Goal: Transaction & Acquisition: Purchase product/service

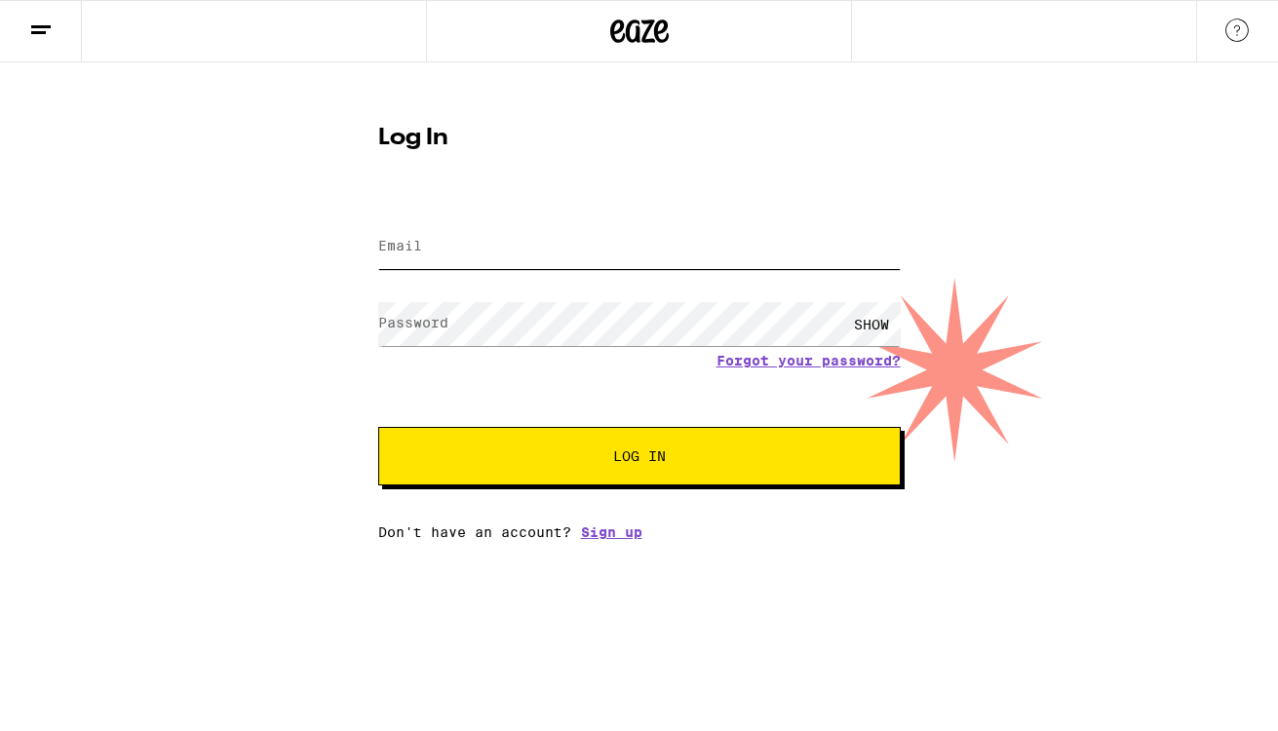
type input "[EMAIL_ADDRESS][DOMAIN_NAME]"
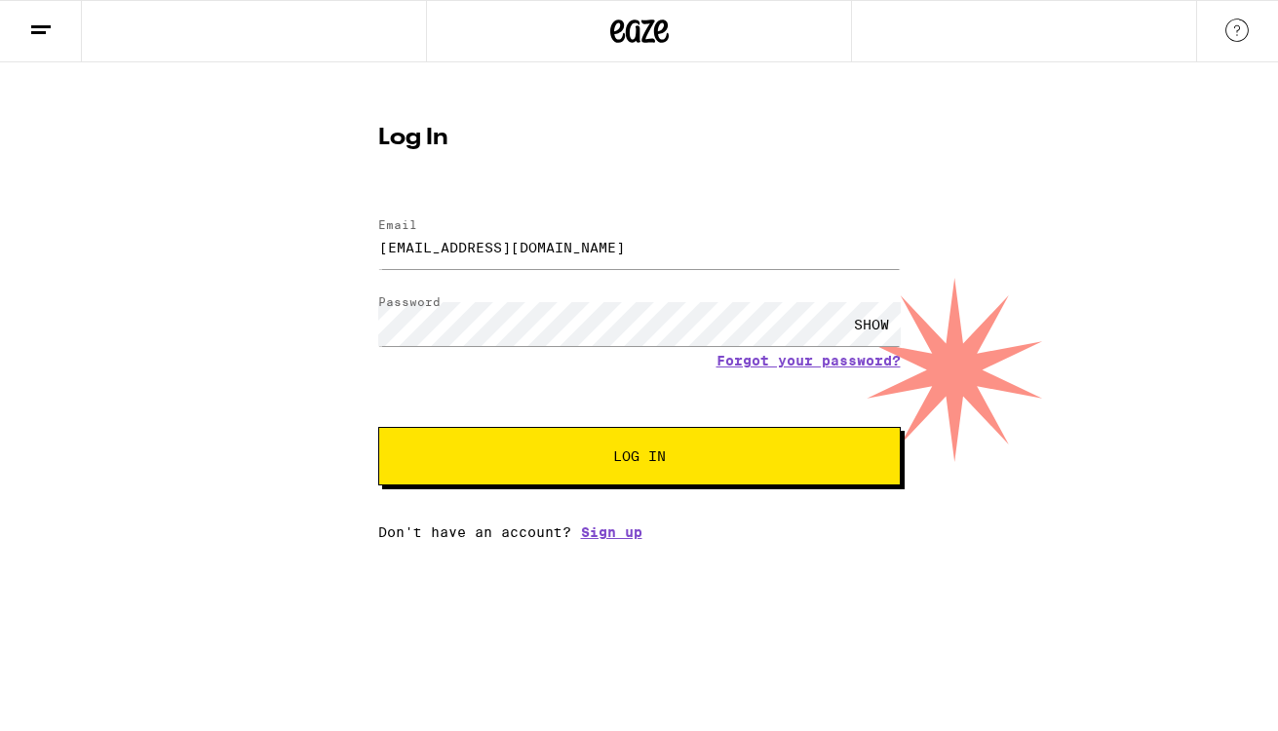
click at [650, 453] on span "Log In" at bounding box center [639, 456] width 53 height 14
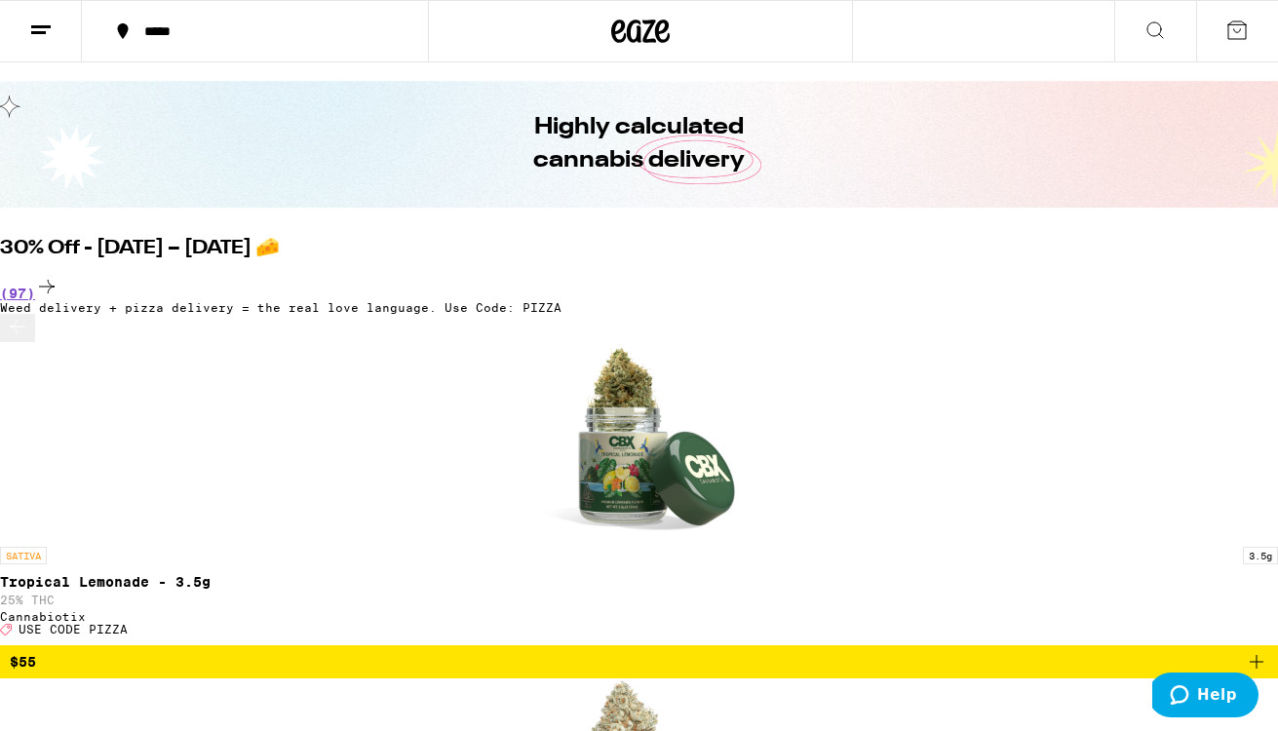
scroll to position [45, 0]
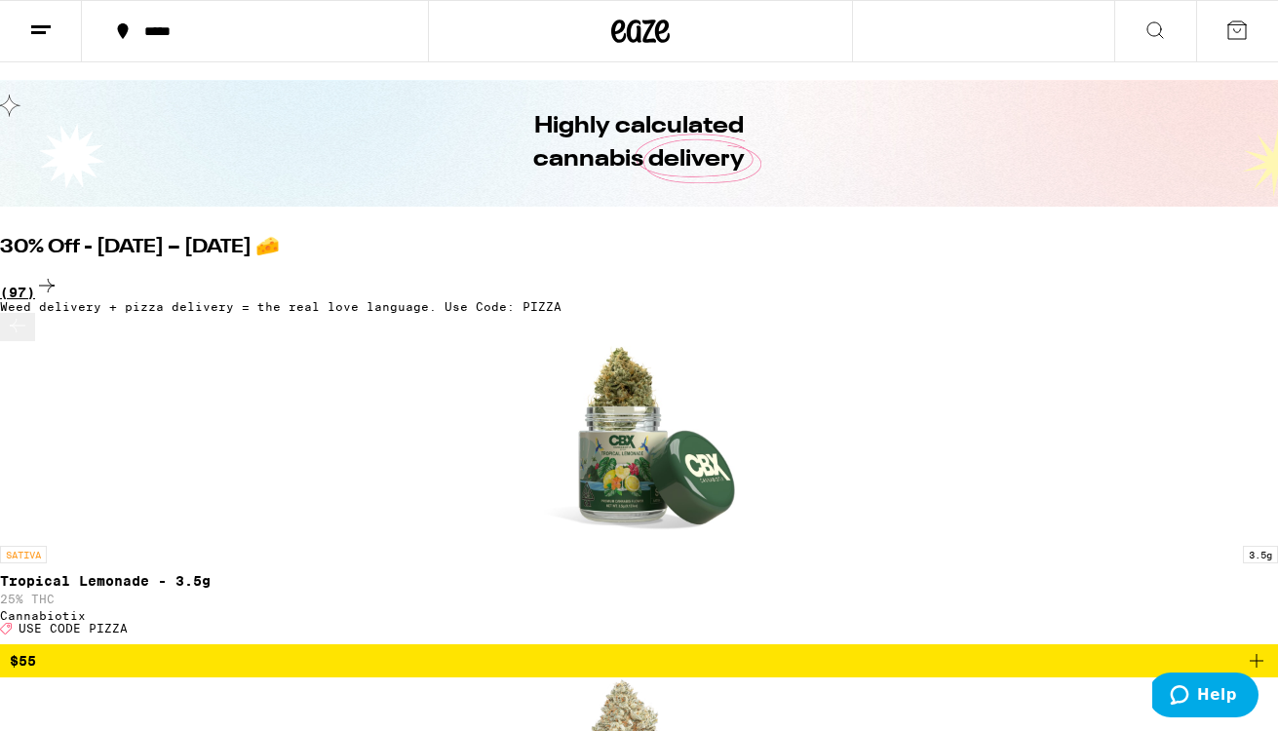
click at [58, 274] on icon at bounding box center [46, 285] width 23 height 23
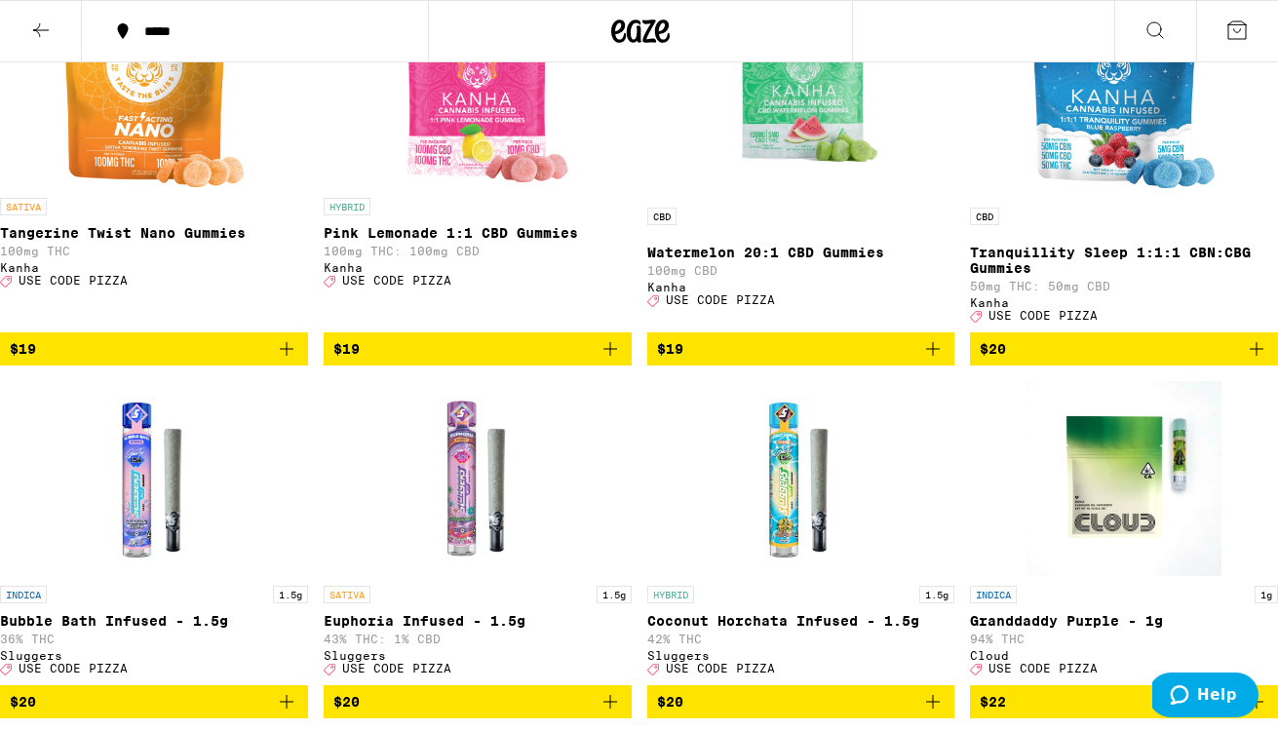
scroll to position [5892, 0]
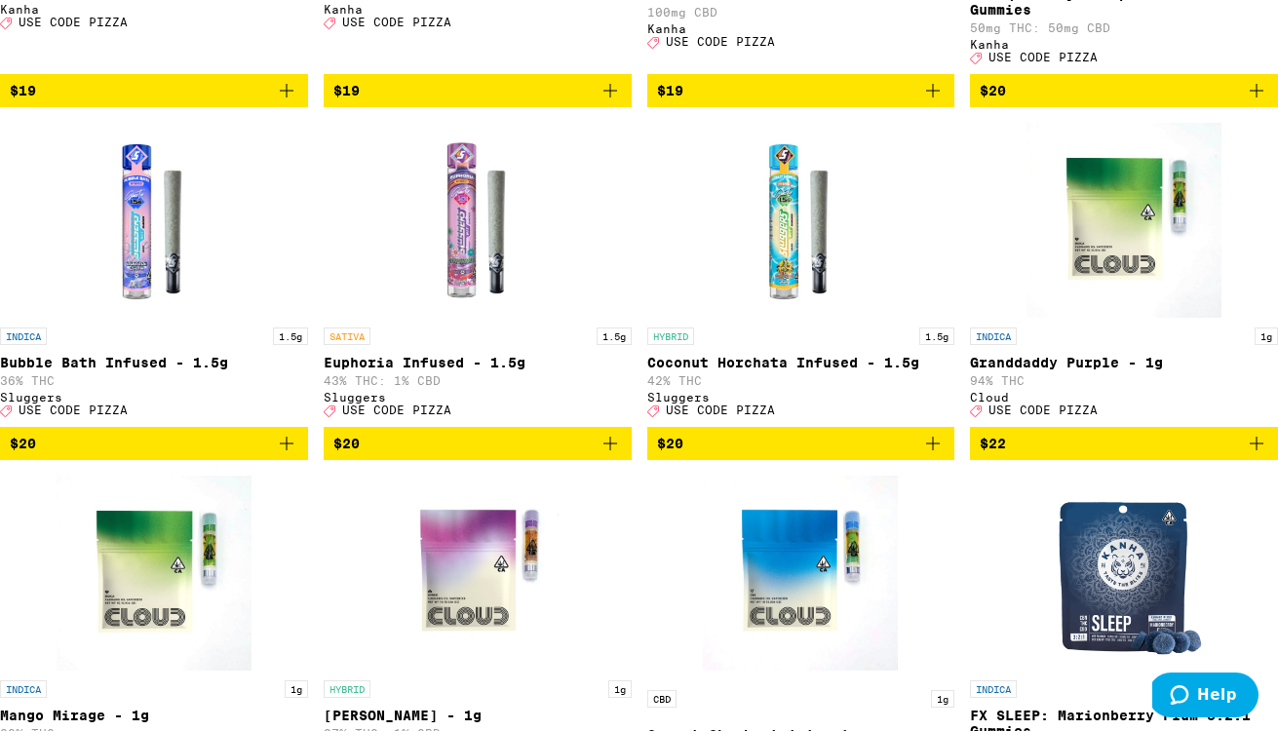
scroll to position [6163, 0]
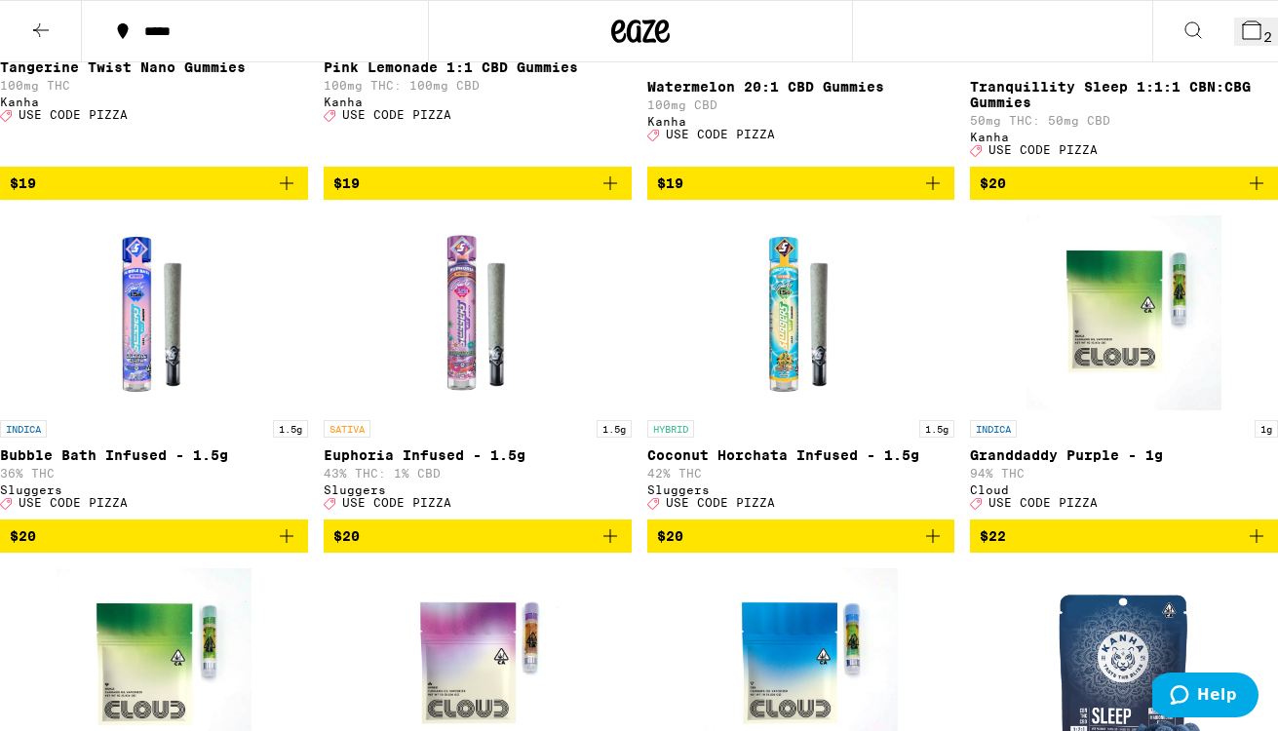
scroll to position [6083, 0]
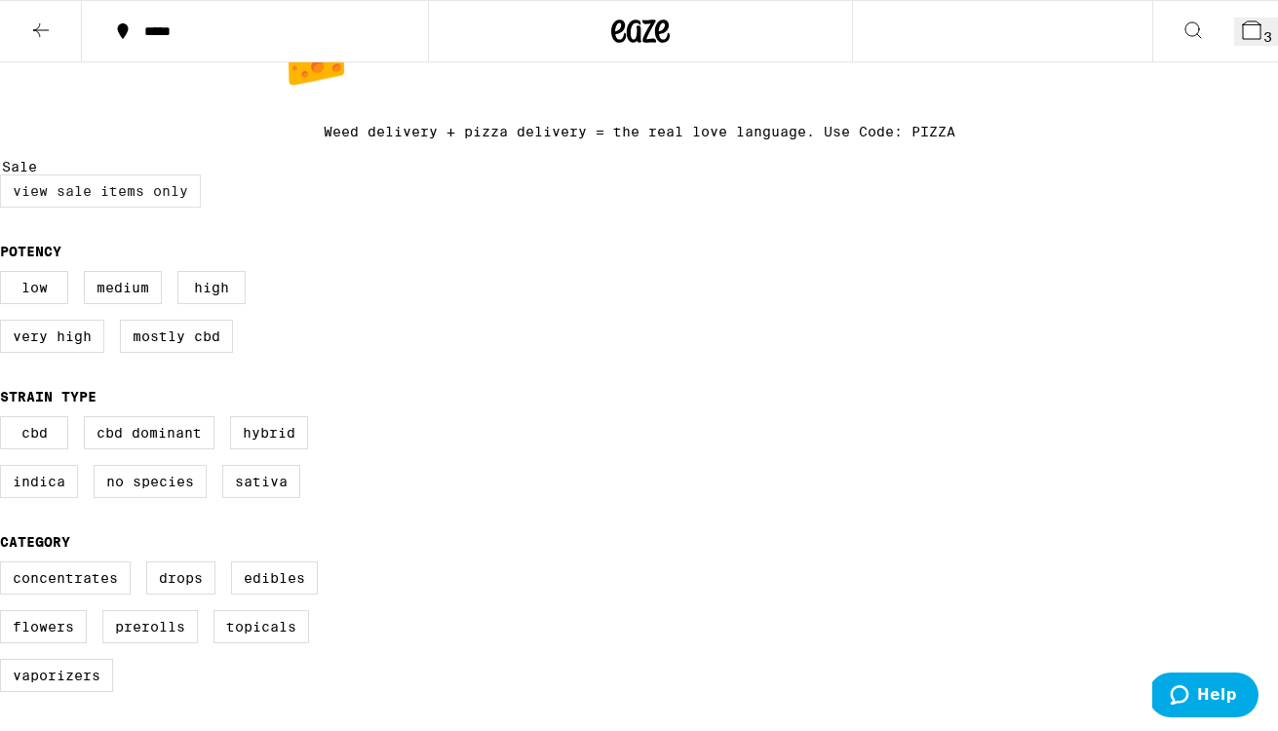
scroll to position [0, 0]
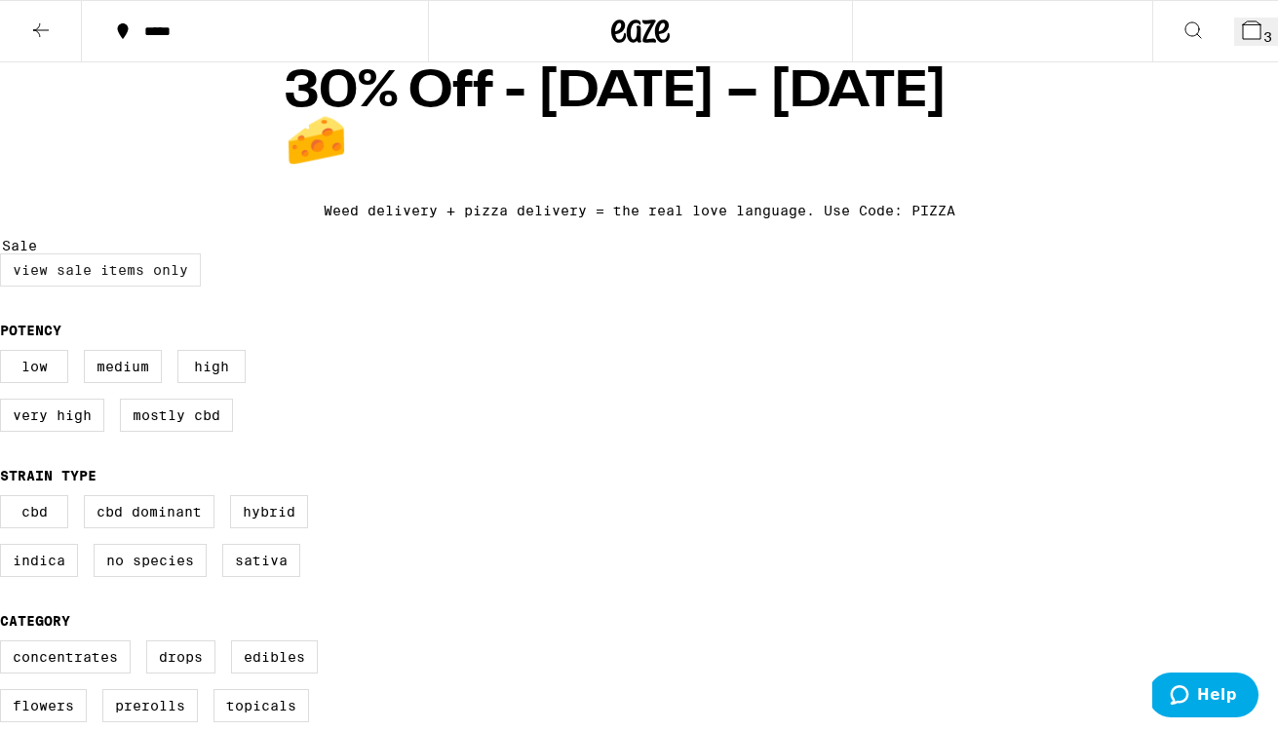
click at [114, 287] on label "View Sale Items Only" at bounding box center [100, 269] width 201 height 33
click at [5, 257] on input "View Sale Items Only" at bounding box center [4, 256] width 1 height 1
checkbox input "true"
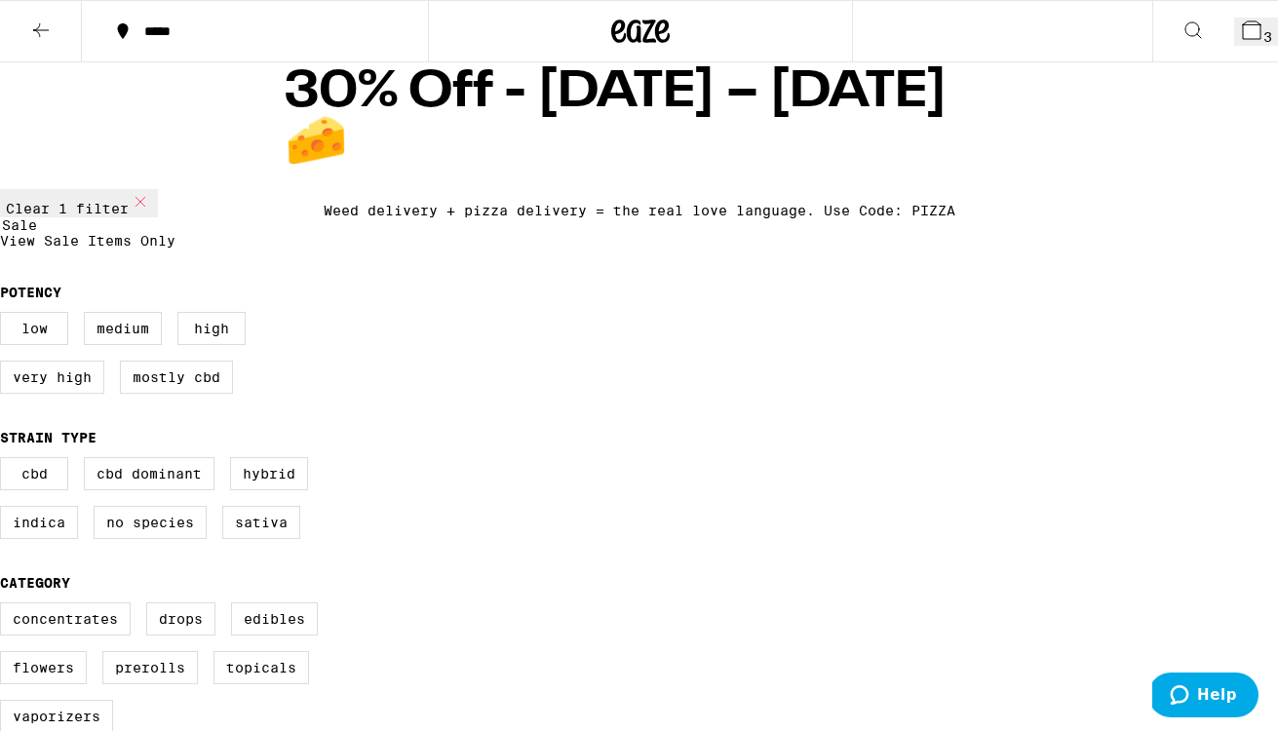
click at [649, 33] on icon at bounding box center [640, 31] width 58 height 35
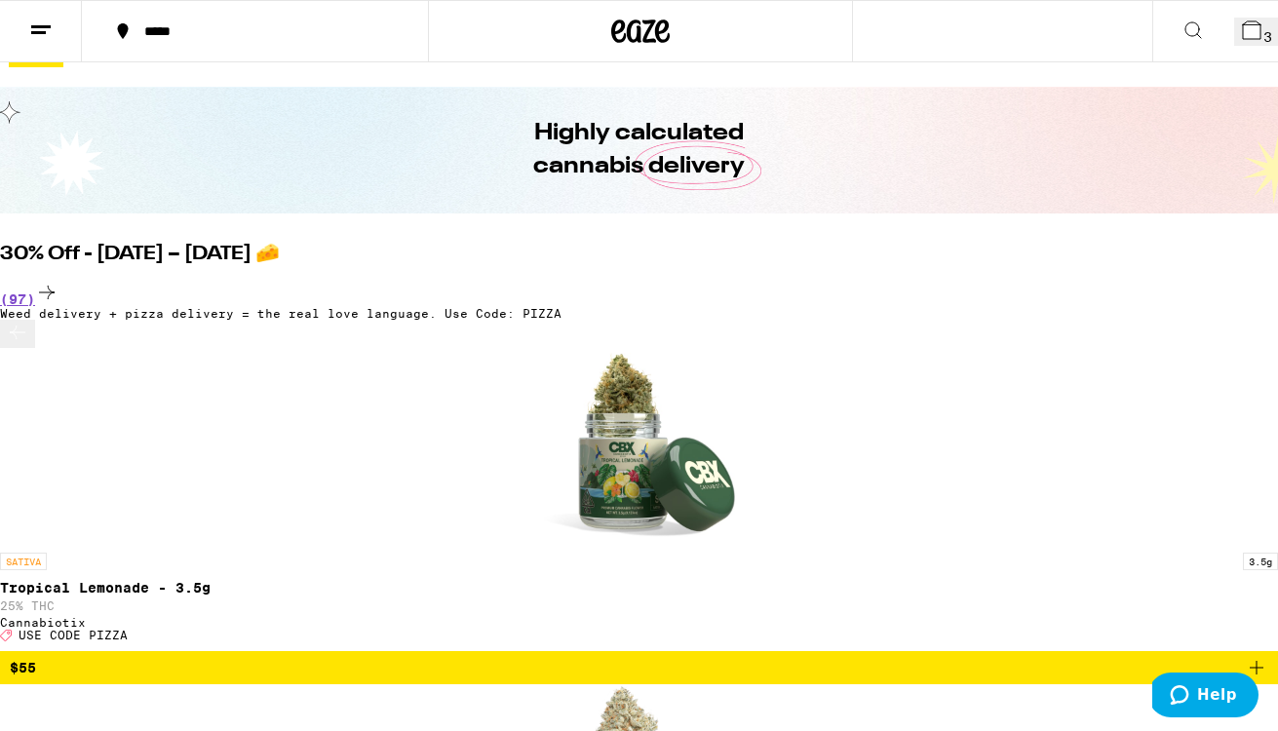
scroll to position [620, 0]
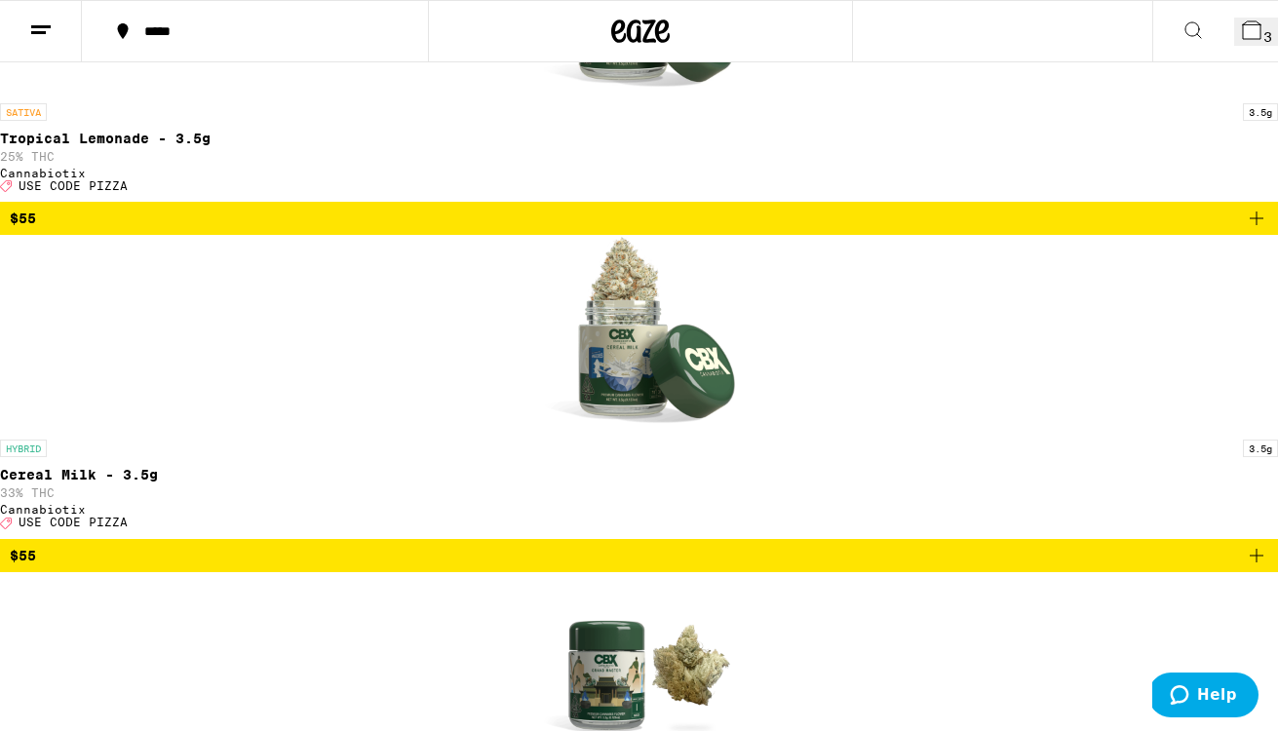
scroll to position [384, 0]
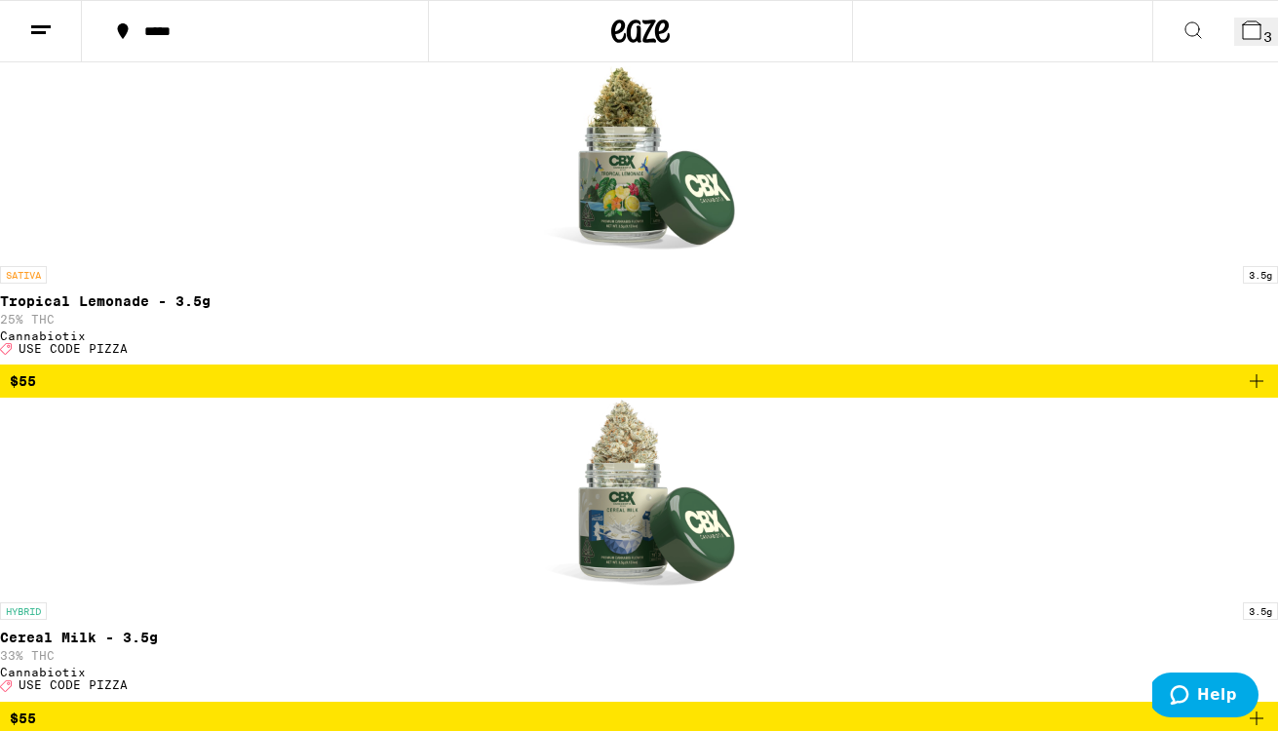
click at [1243, 27] on icon at bounding box center [1252, 30] width 18 height 18
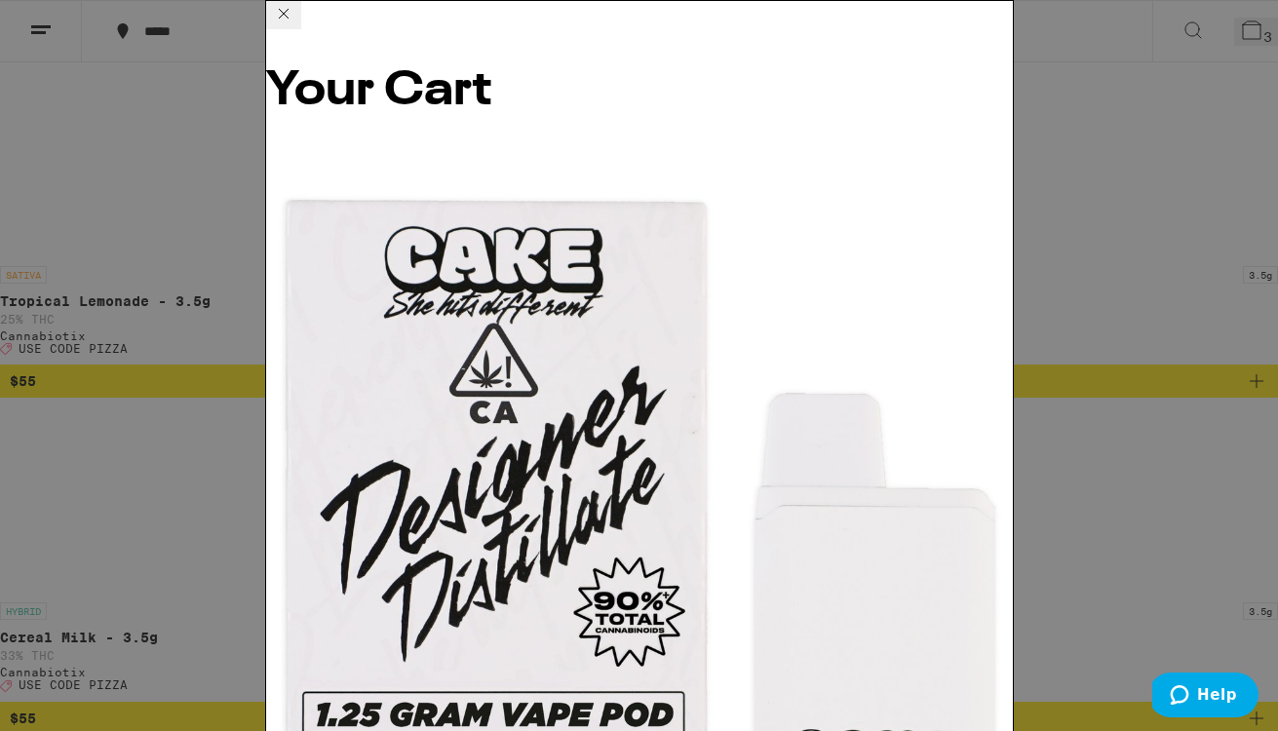
scroll to position [218, 0]
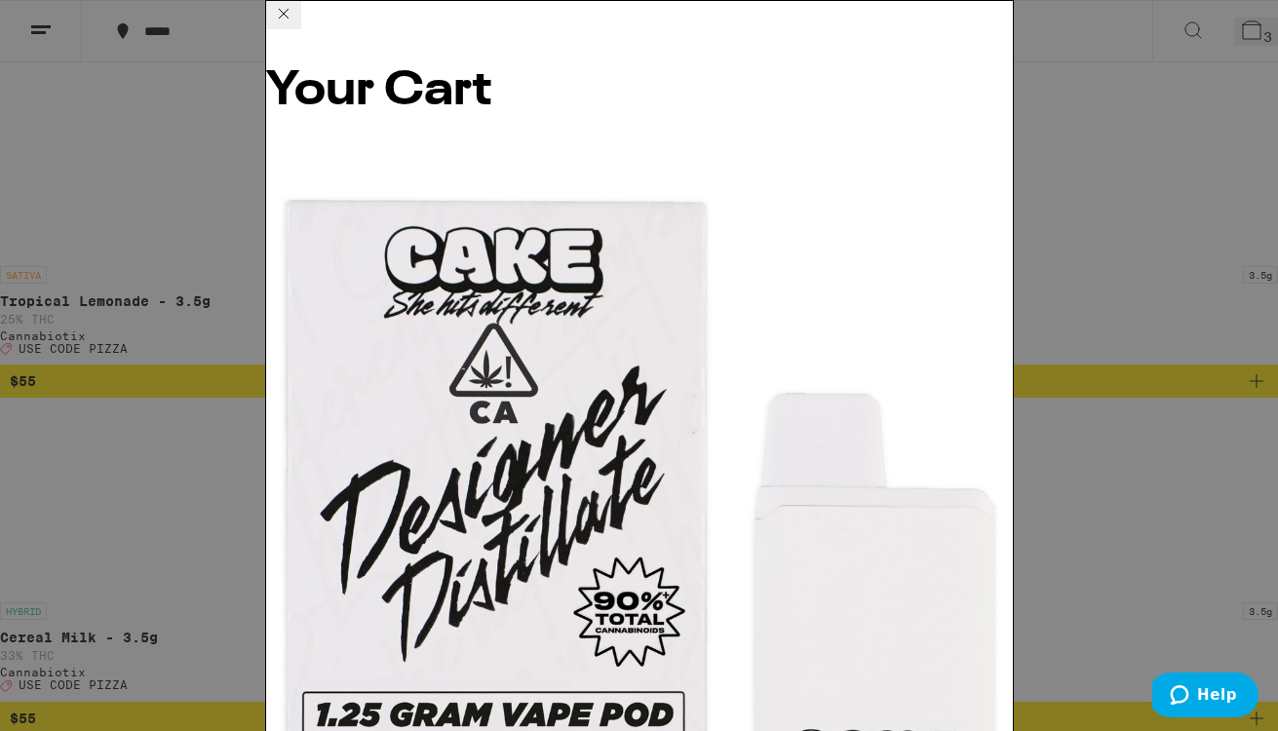
click at [295, 25] on icon at bounding box center [283, 13] width 23 height 23
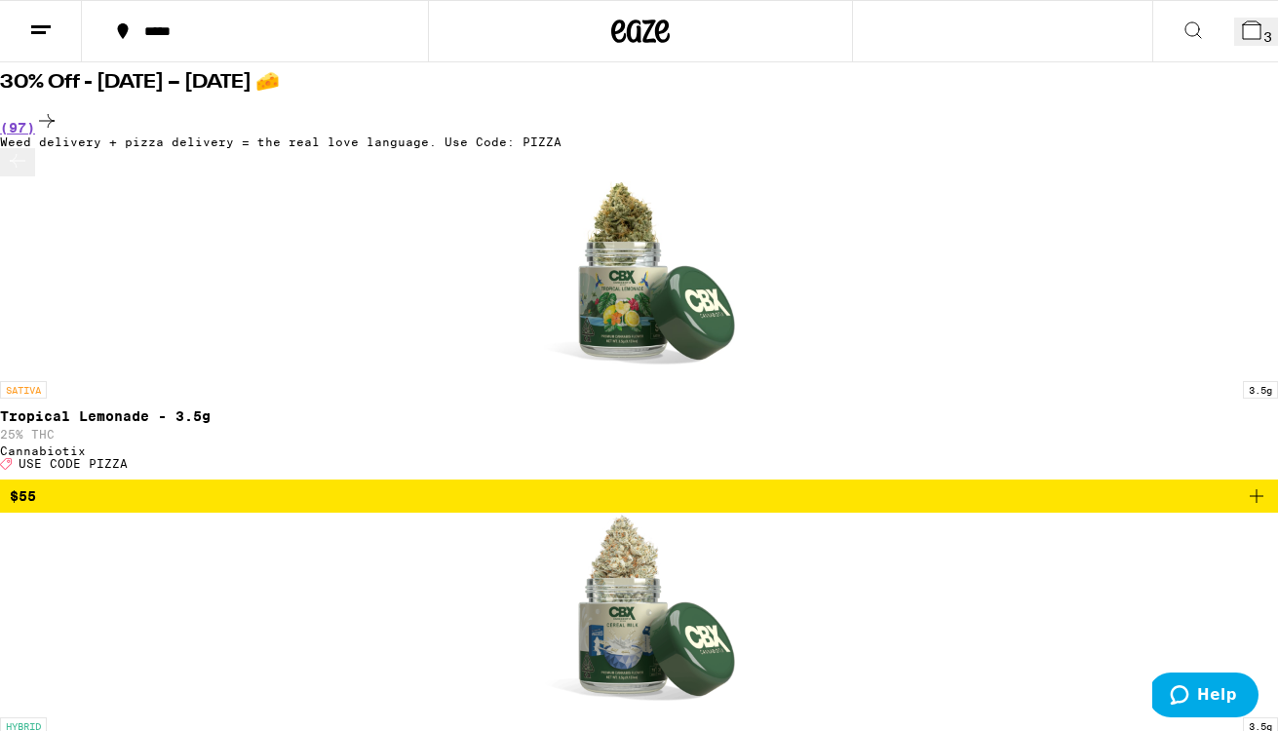
scroll to position [261, 0]
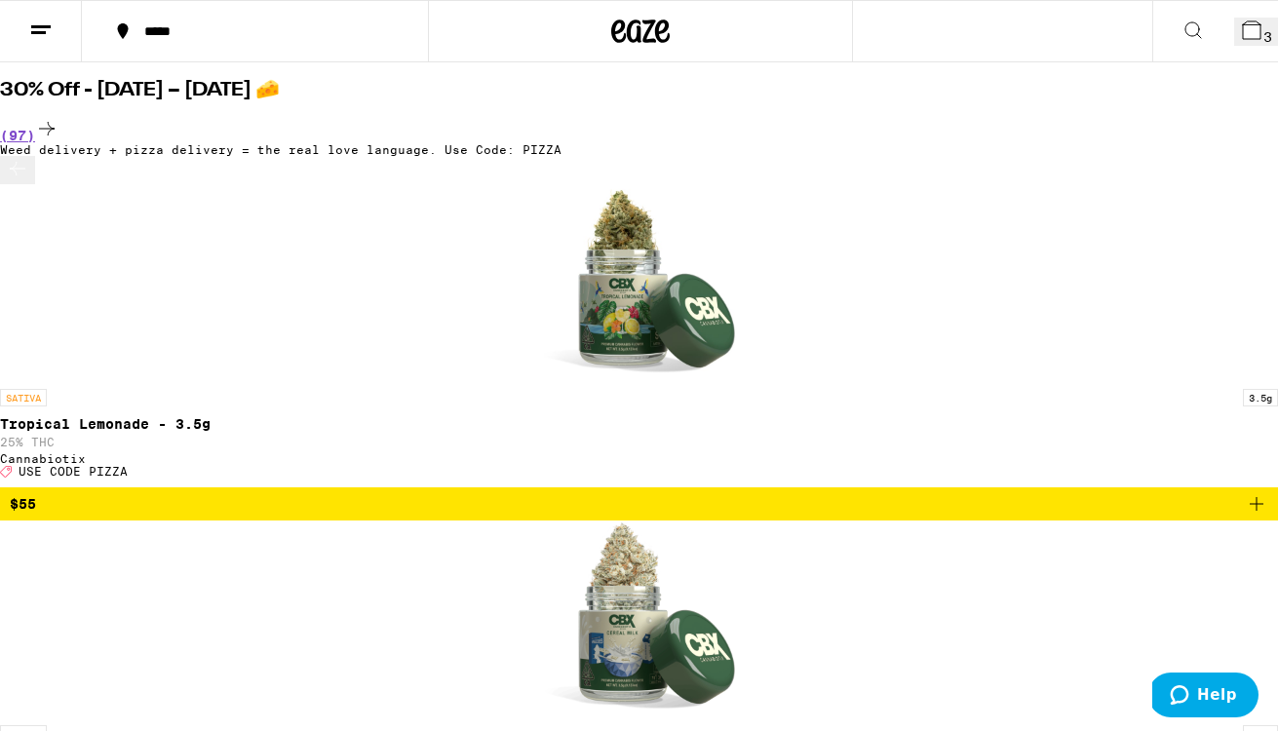
click at [1243, 28] on icon at bounding box center [1252, 30] width 18 height 18
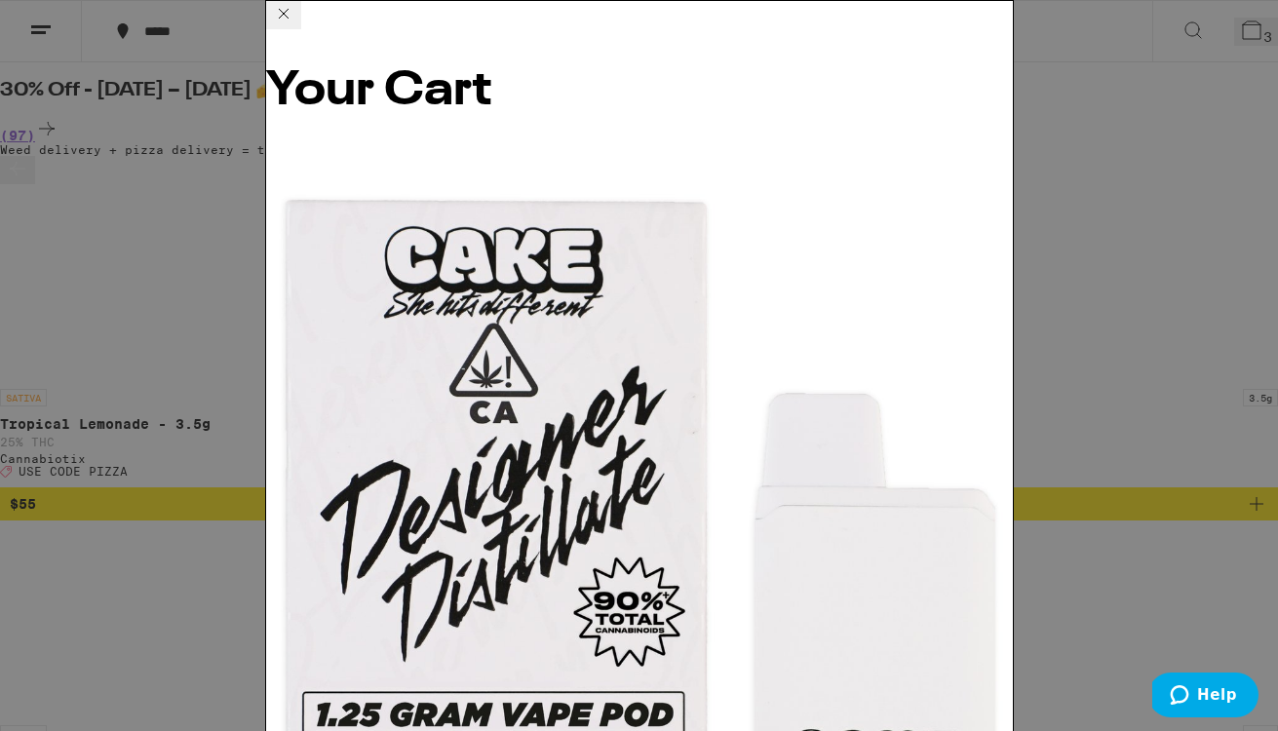
scroll to position [218, 0]
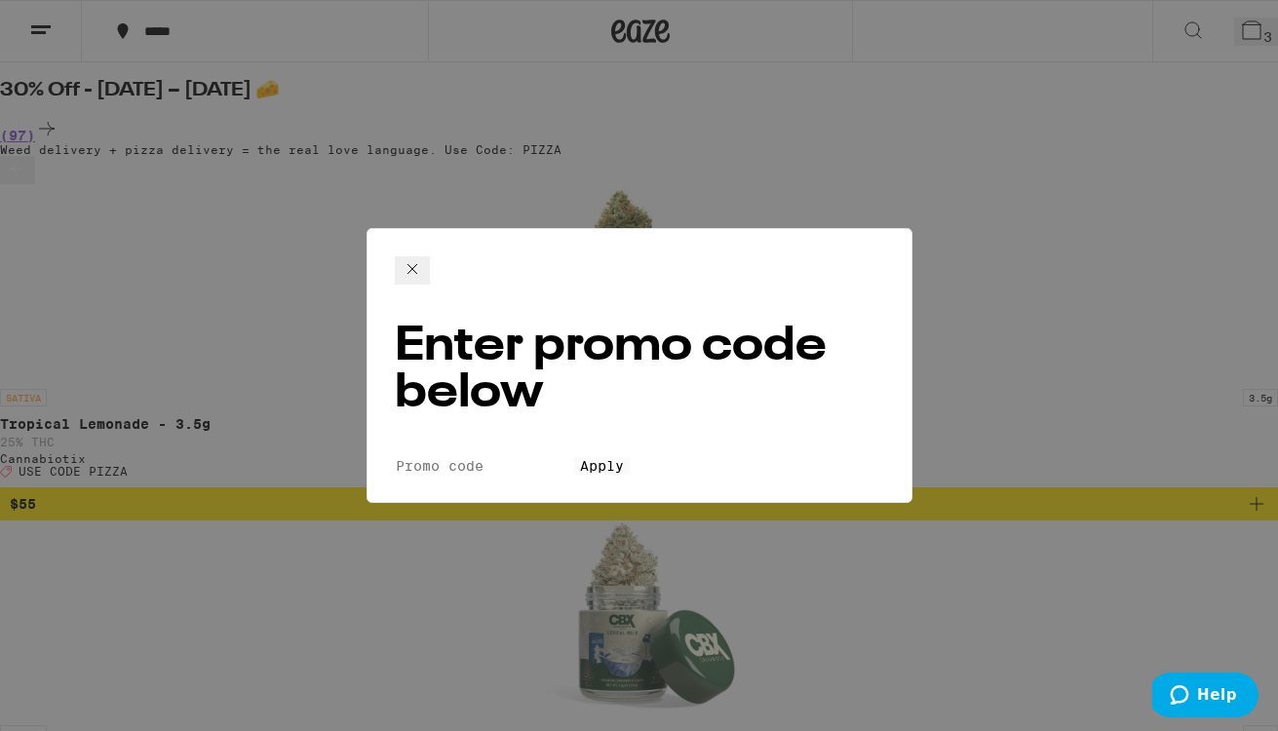
click at [484, 457] on input "Promo Code" at bounding box center [484, 466] width 179 height 18
type input "PIZZA"
click at [620, 462] on button "Apply" at bounding box center [602, 466] width 56 height 18
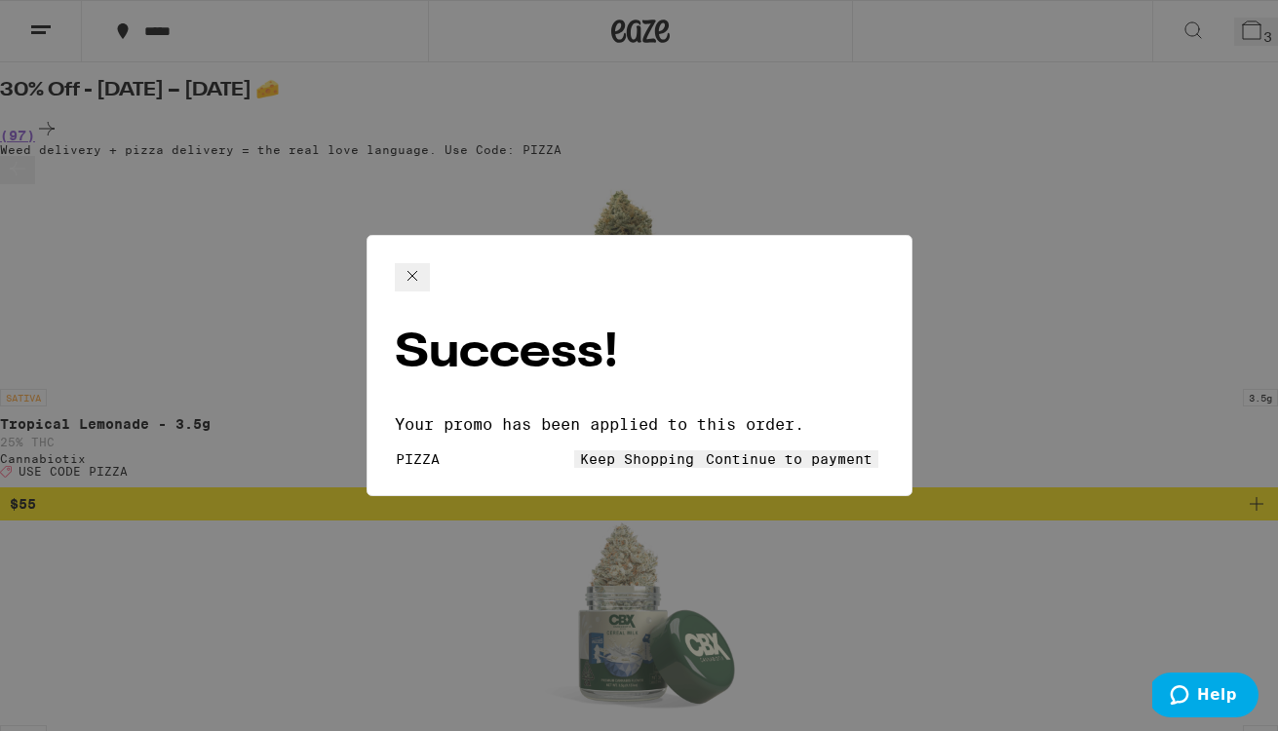
click at [580, 451] on span "Keep Shopping" at bounding box center [637, 459] width 114 height 16
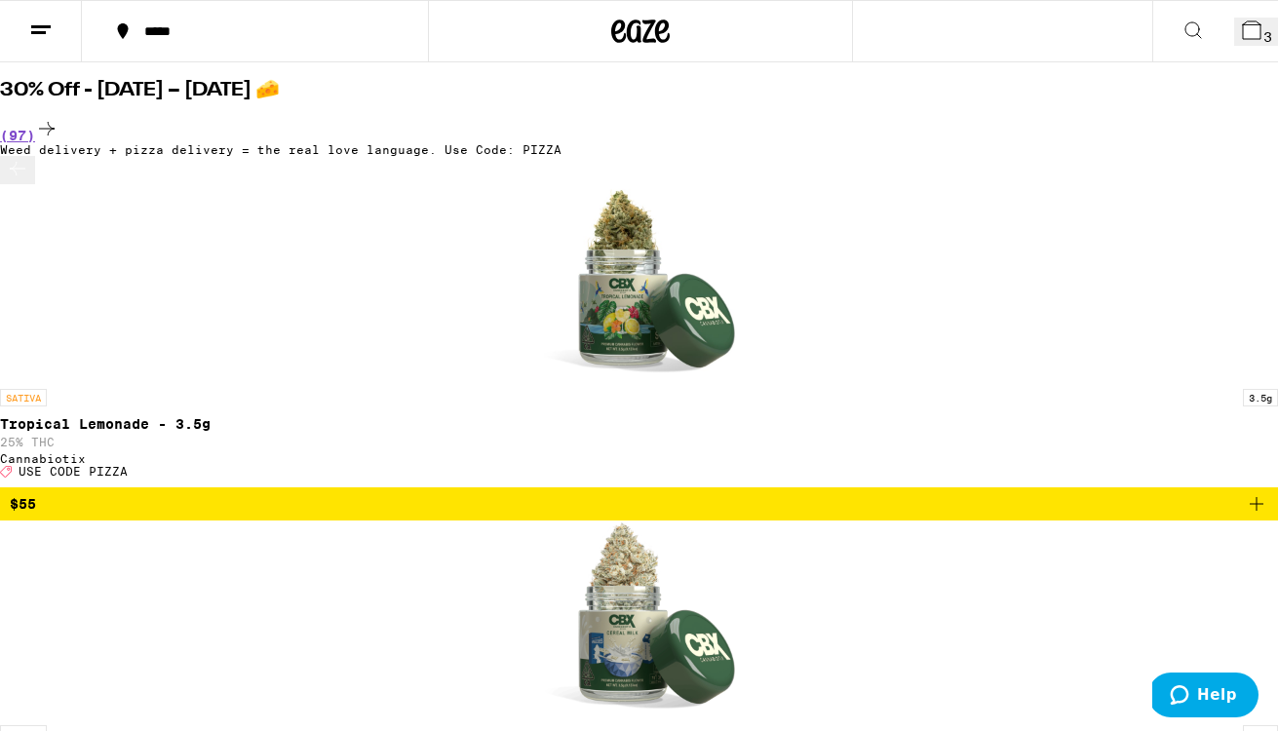
click at [1263, 29] on span "3" at bounding box center [1267, 37] width 9 height 16
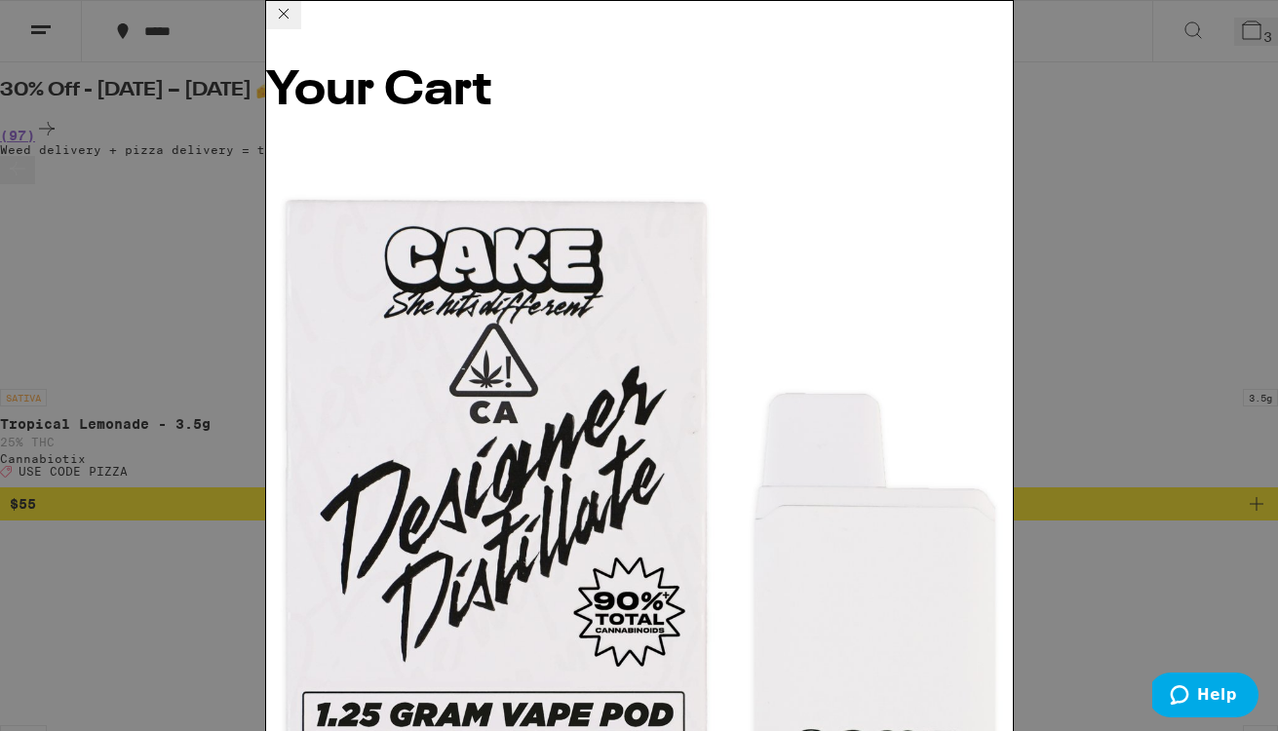
scroll to position [248, 0]
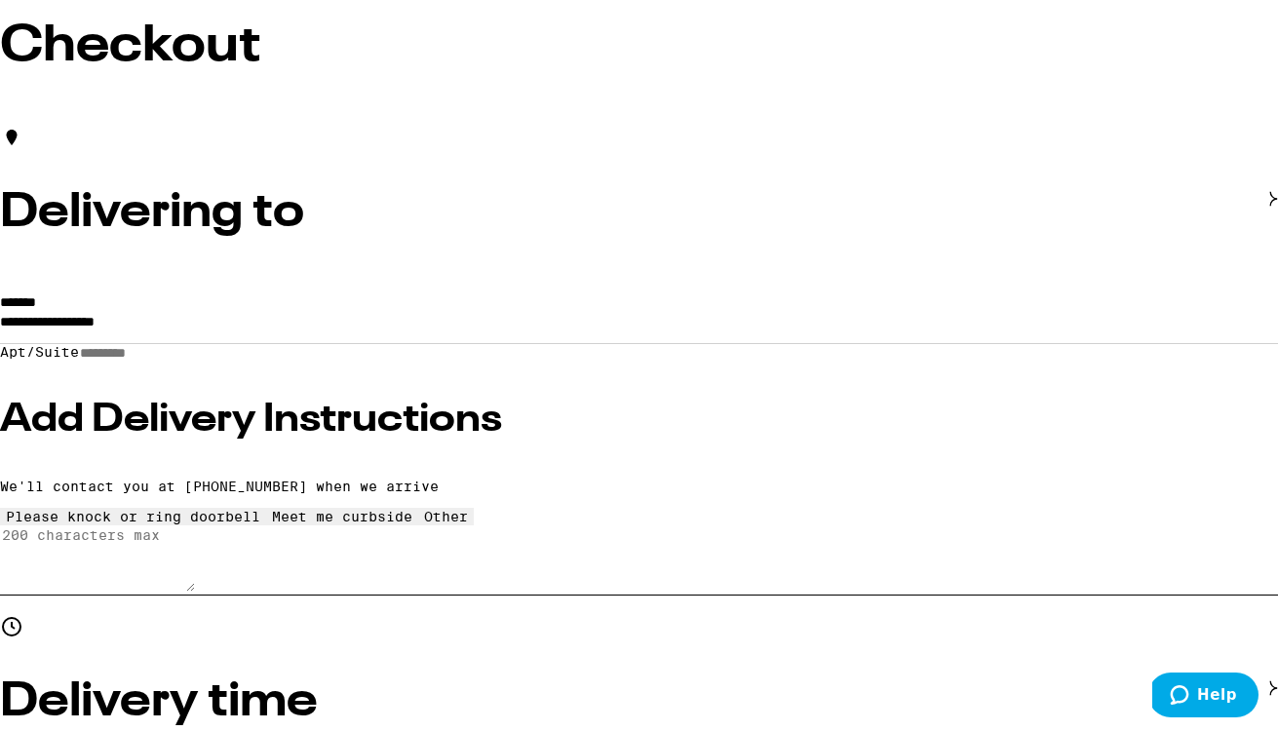
scroll to position [153, 0]
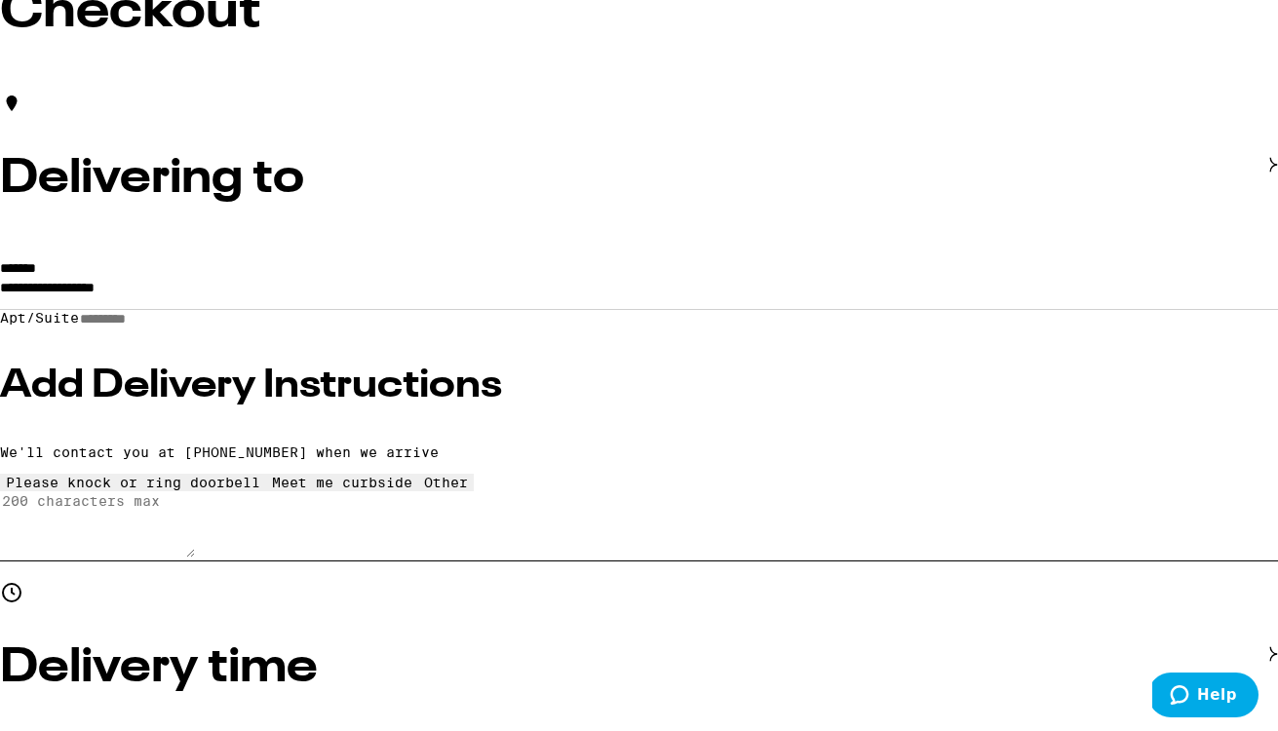
click at [217, 327] on input "Apt/Suite" at bounding box center [148, 319] width 138 height 17
click at [366, 305] on input "**********" at bounding box center [639, 292] width 1278 height 33
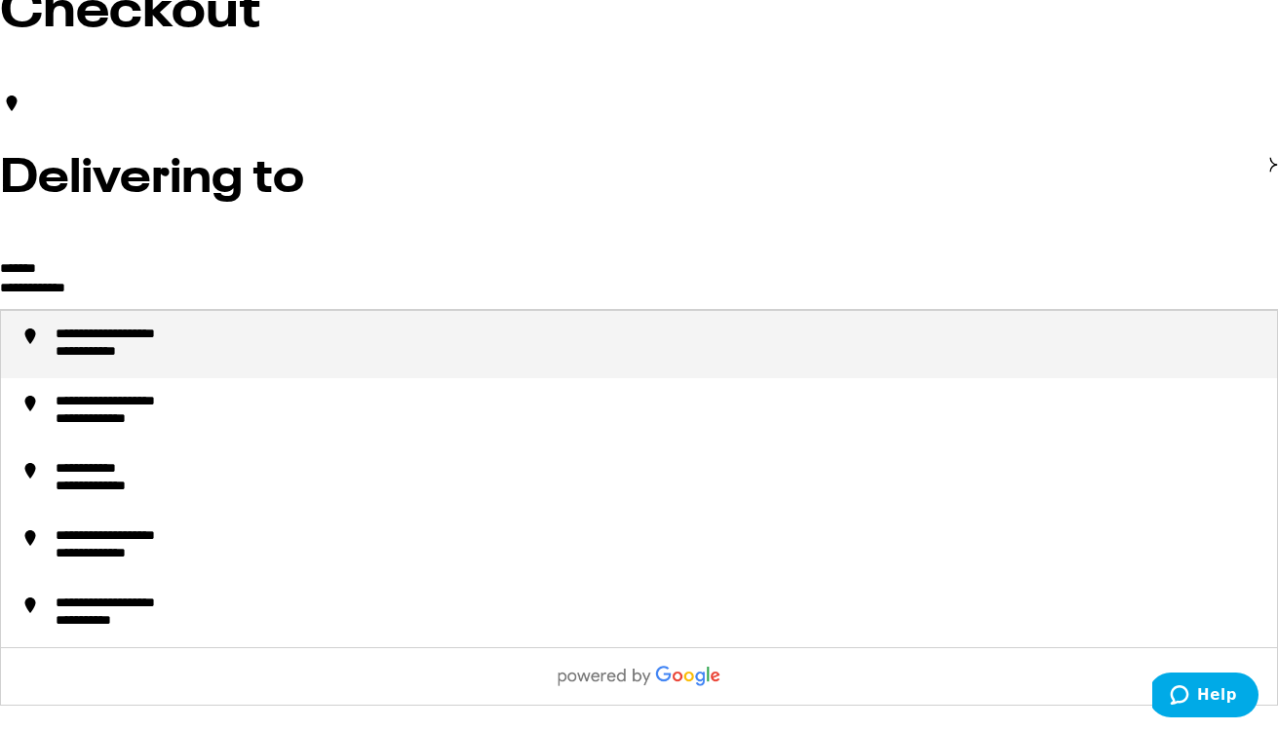
click at [458, 334] on div "**********" at bounding box center [658, 344] width 1205 height 36
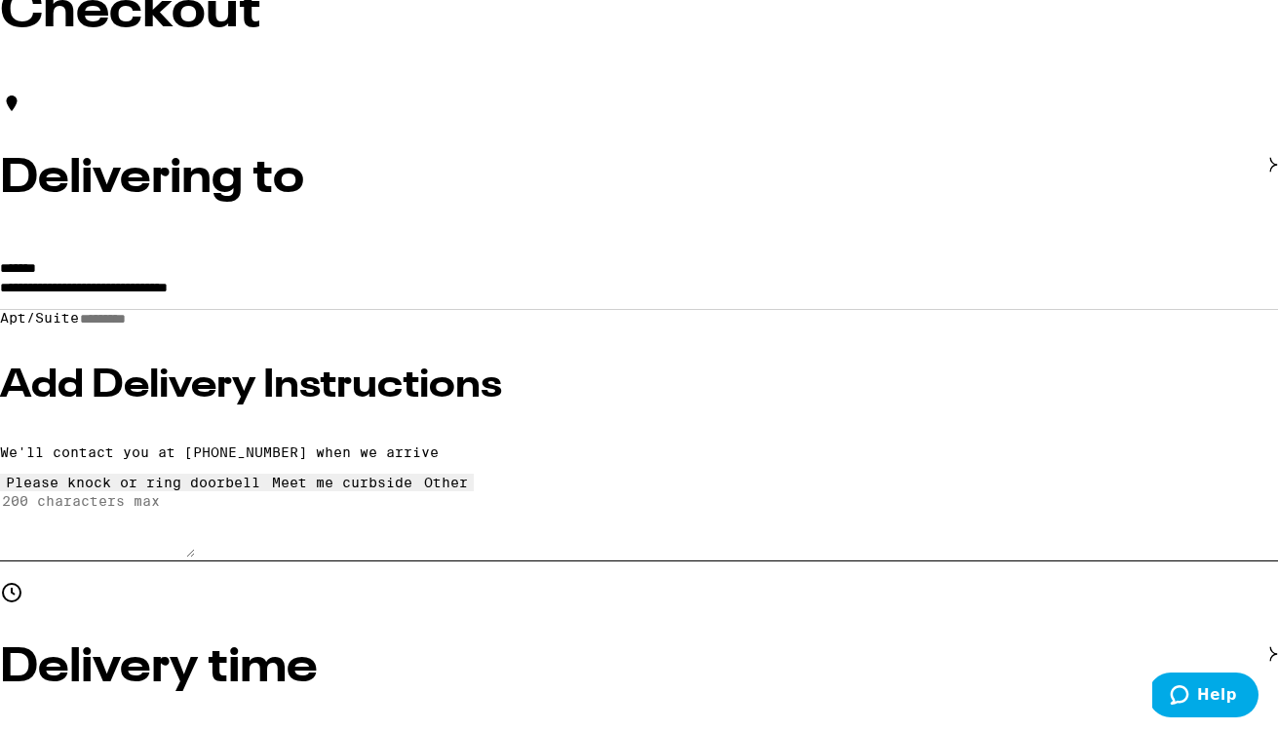
type input "**********"
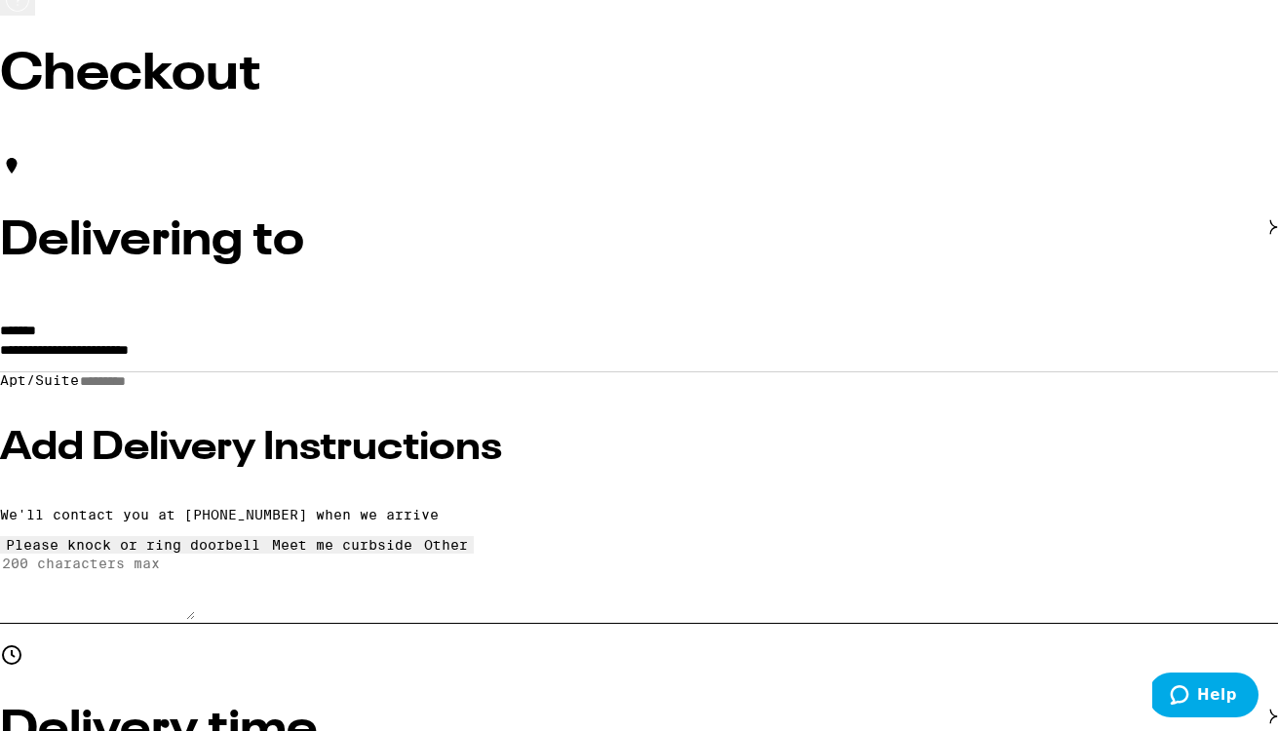
click at [217, 373] on input "Apt/Suite" at bounding box center [148, 381] width 138 height 17
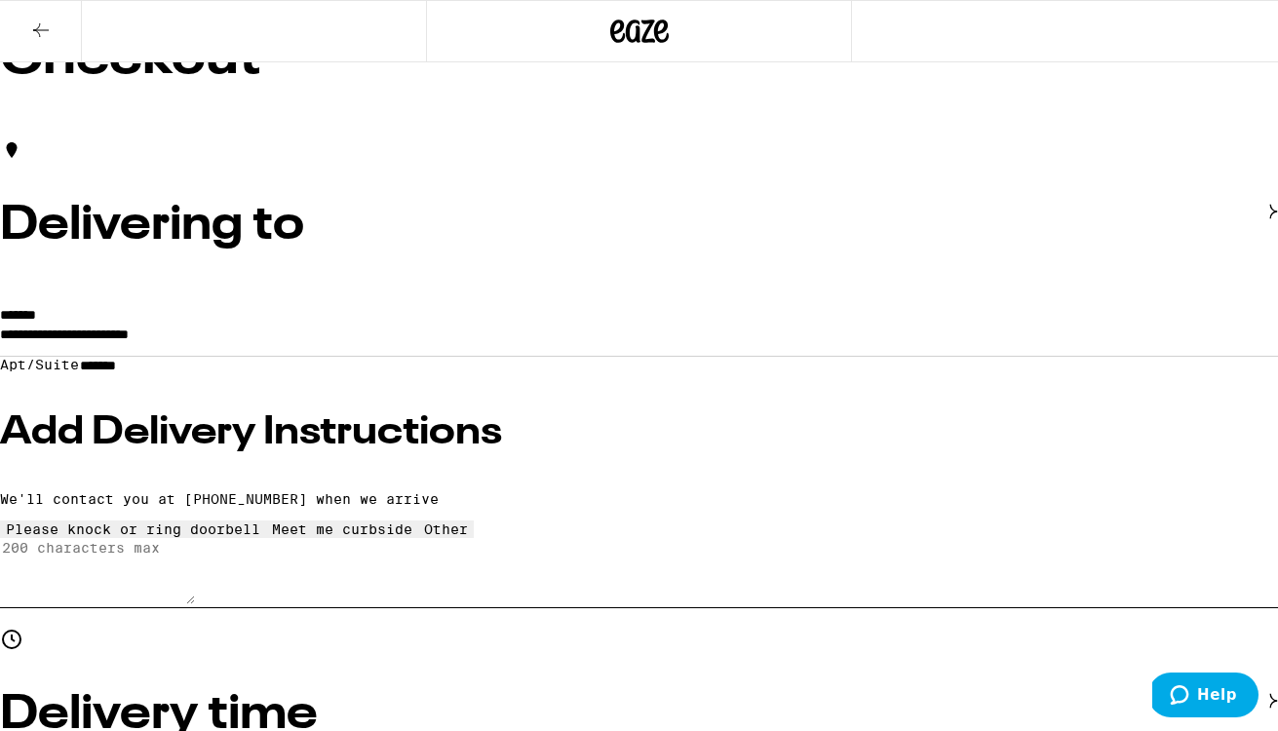
type input "*******"
click at [308, 426] on h3 "Add Delivery Instructions" at bounding box center [639, 432] width 1278 height 39
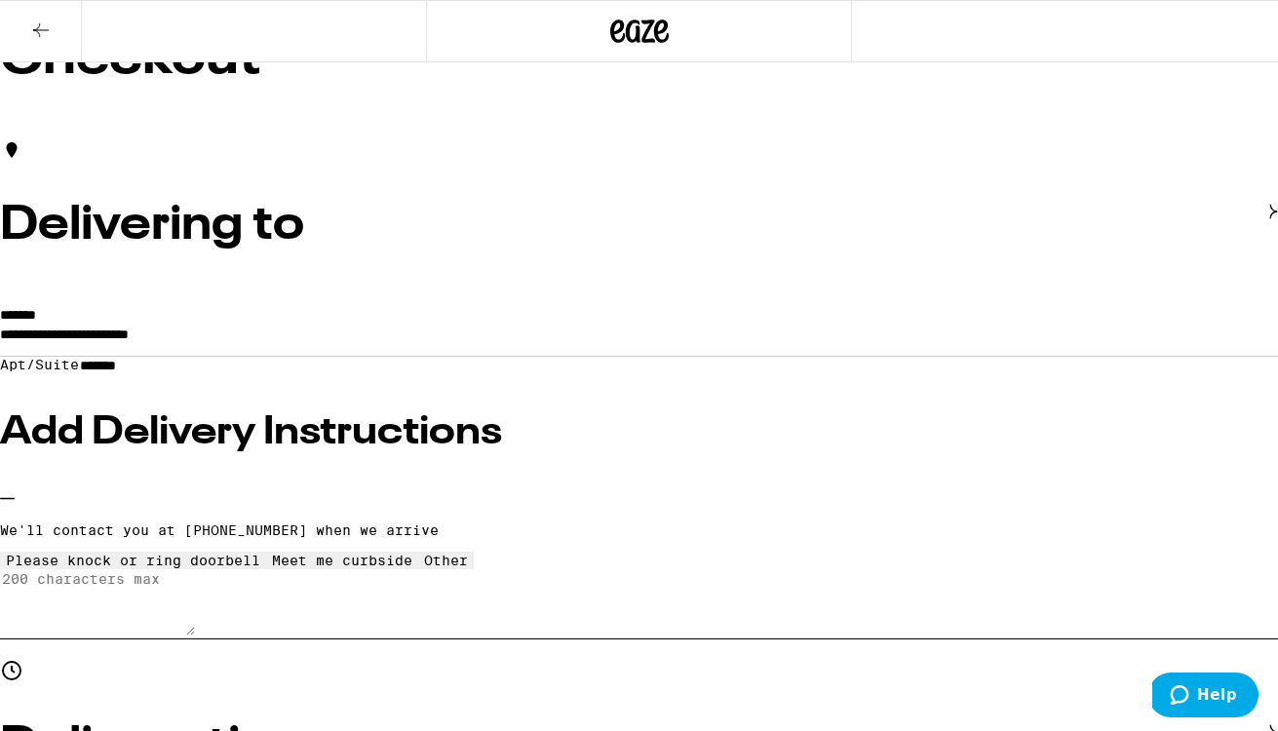
click at [446, 553] on icon at bounding box center [446, 553] width 0 height 0
click at [195, 625] on textarea "Enter any other delivery instructions you want driver to know" at bounding box center [97, 602] width 195 height 66
type textarea "d"
click at [195, 624] on textarea "at [GEOGRAPHIC_DATA] 560 doors, dial 1305 on silver call box & press CALL to ge…" at bounding box center [97, 602] width 195 height 66
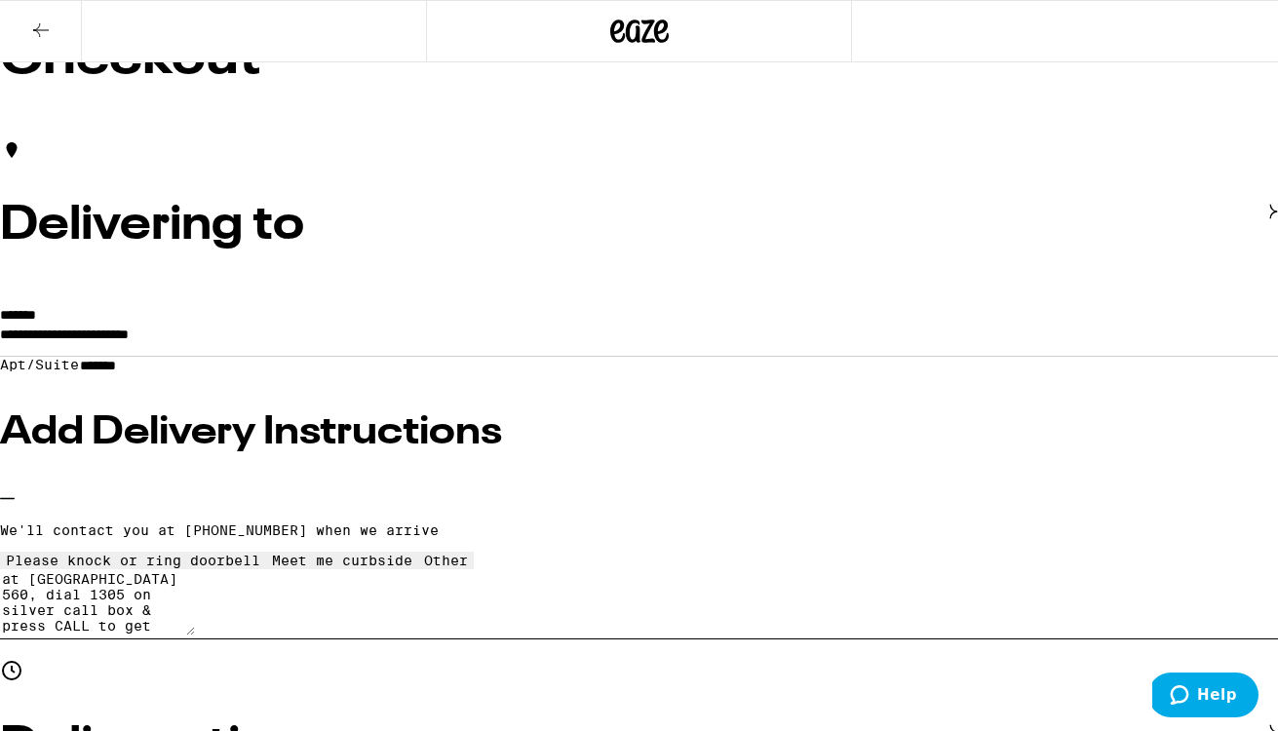
click at [195, 635] on textarea "at [GEOGRAPHIC_DATA] 560, dial 1305 on silver call box & press CALL to get buzz…" at bounding box center [97, 602] width 195 height 66
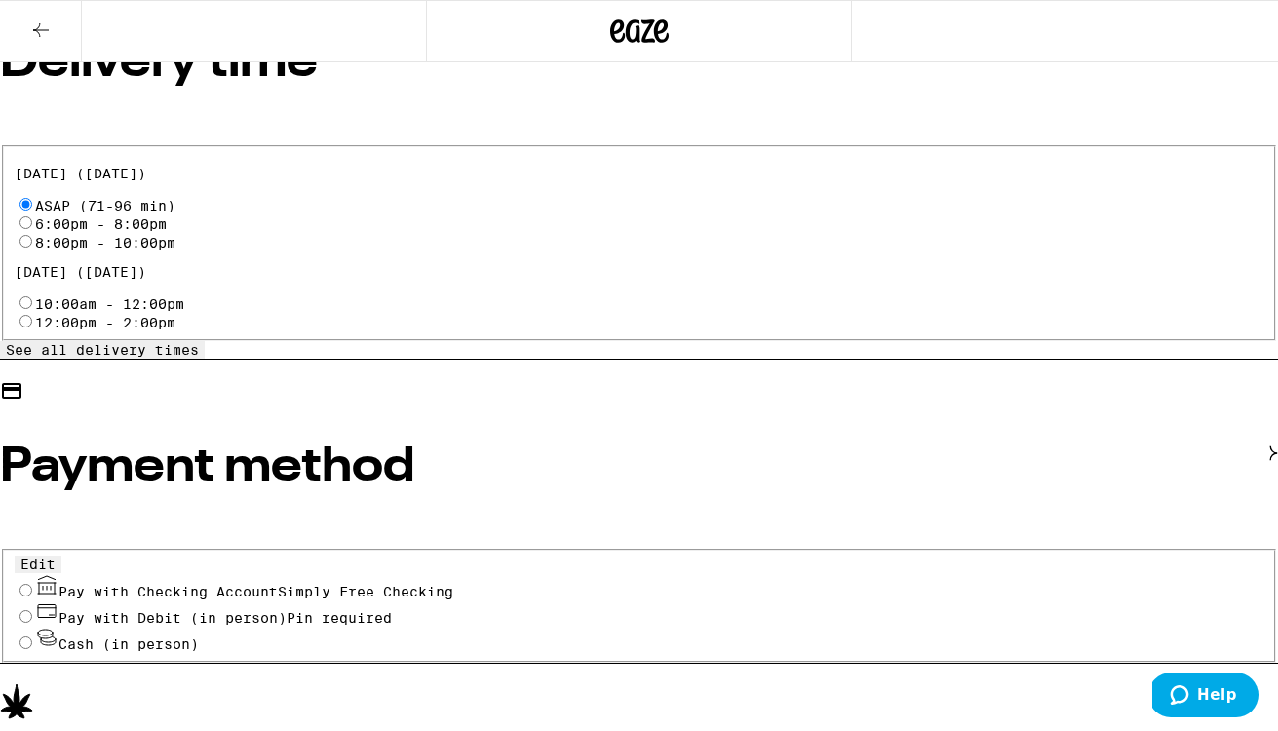
scroll to position [788, 0]
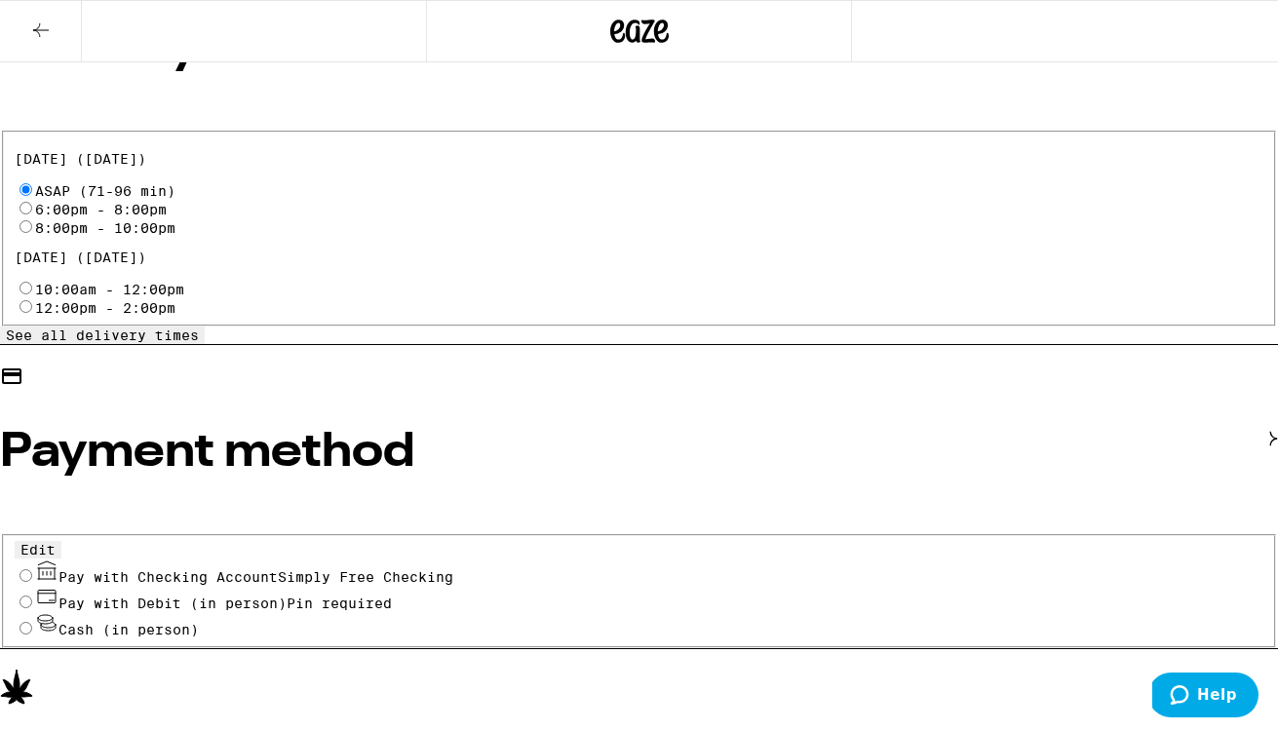
type textarea "at [GEOGRAPHIC_DATA] 560, dial 1305 on silver call box & press CALL to get buzz…"
click at [32, 569] on input "Pay with Checking Account Simply Free Checking" at bounding box center [25, 575] width 13 height 13
radio input "true"
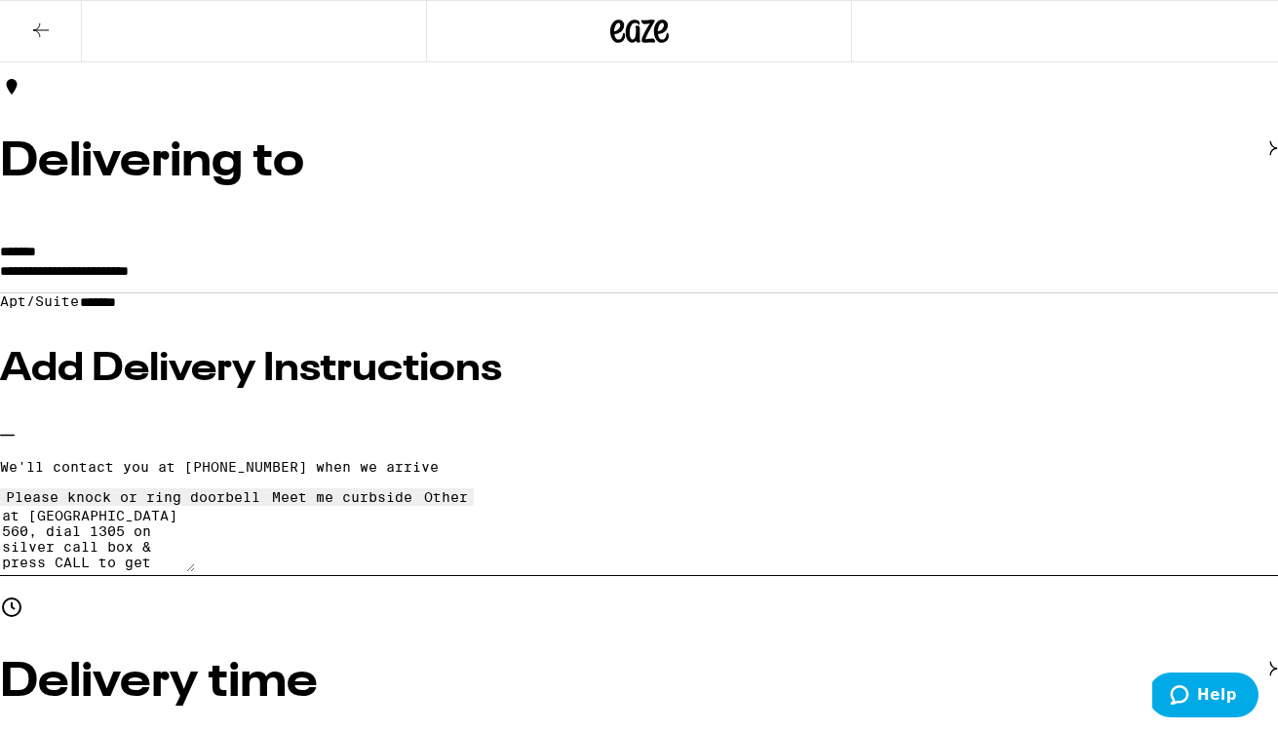
scroll to position [151, 0]
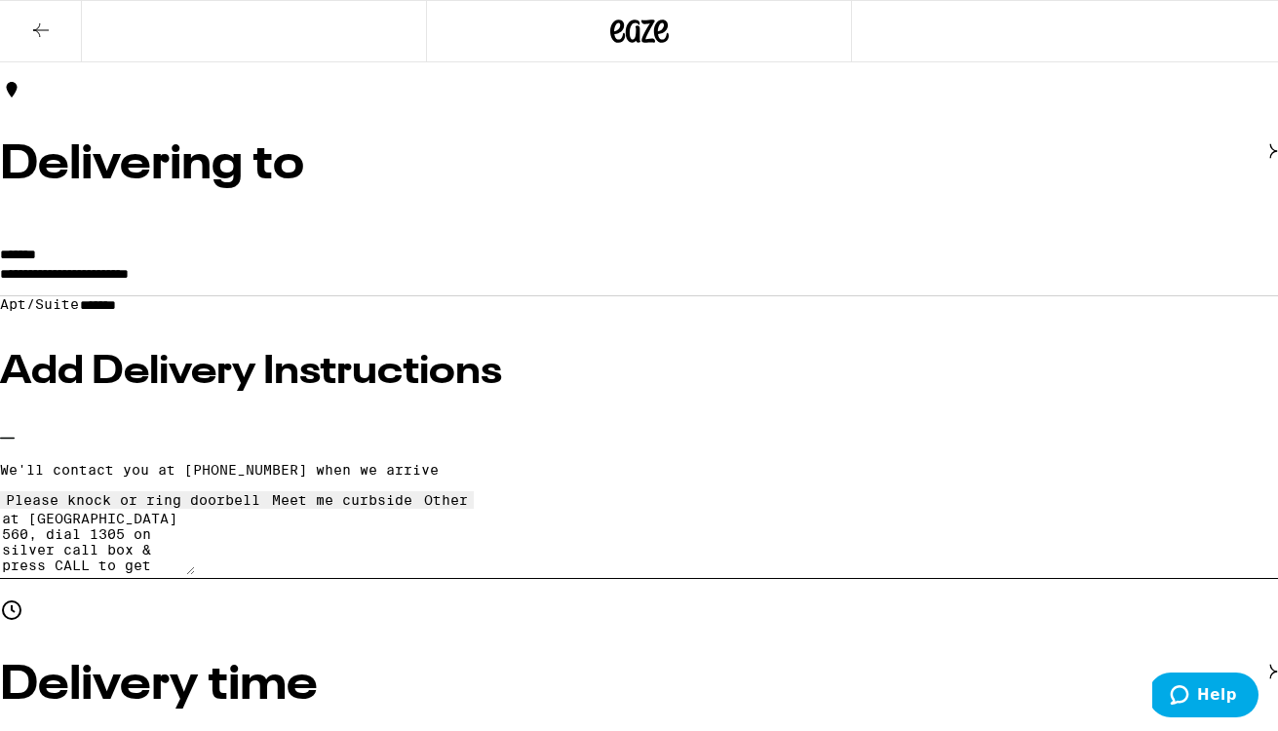
type input "5"
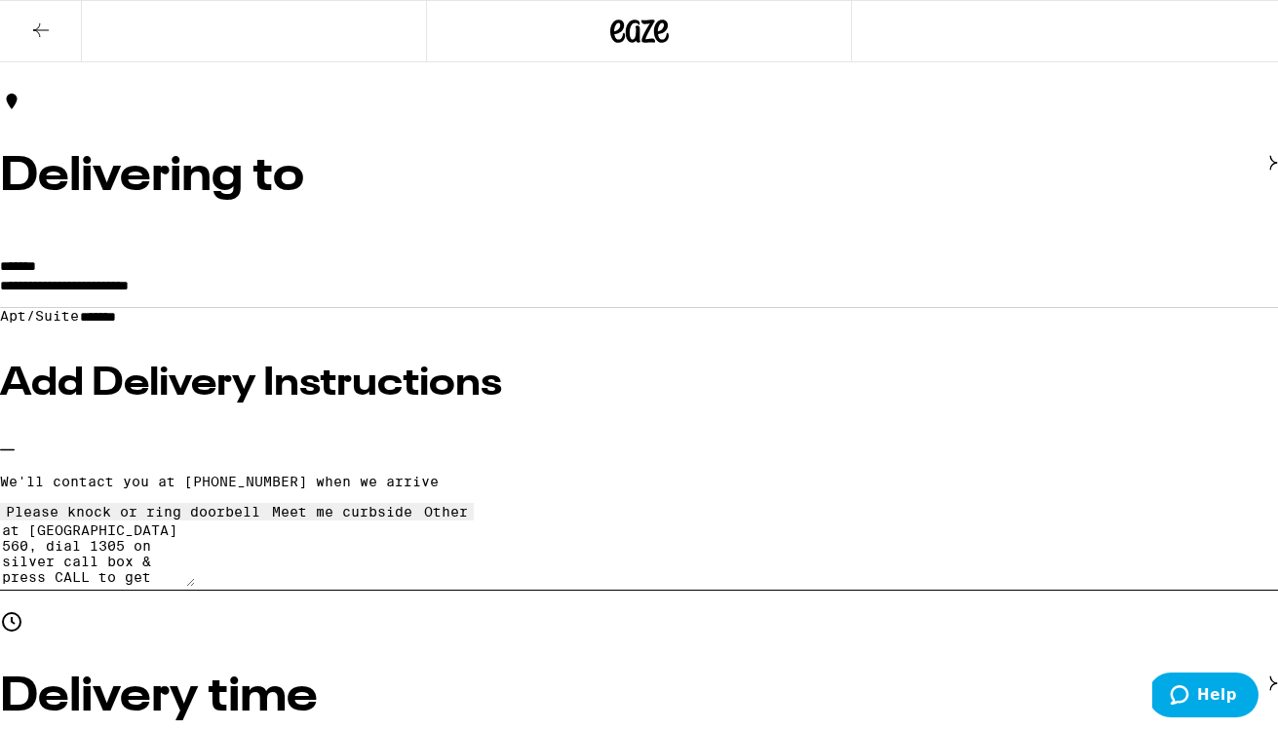
scroll to position [138, 0]
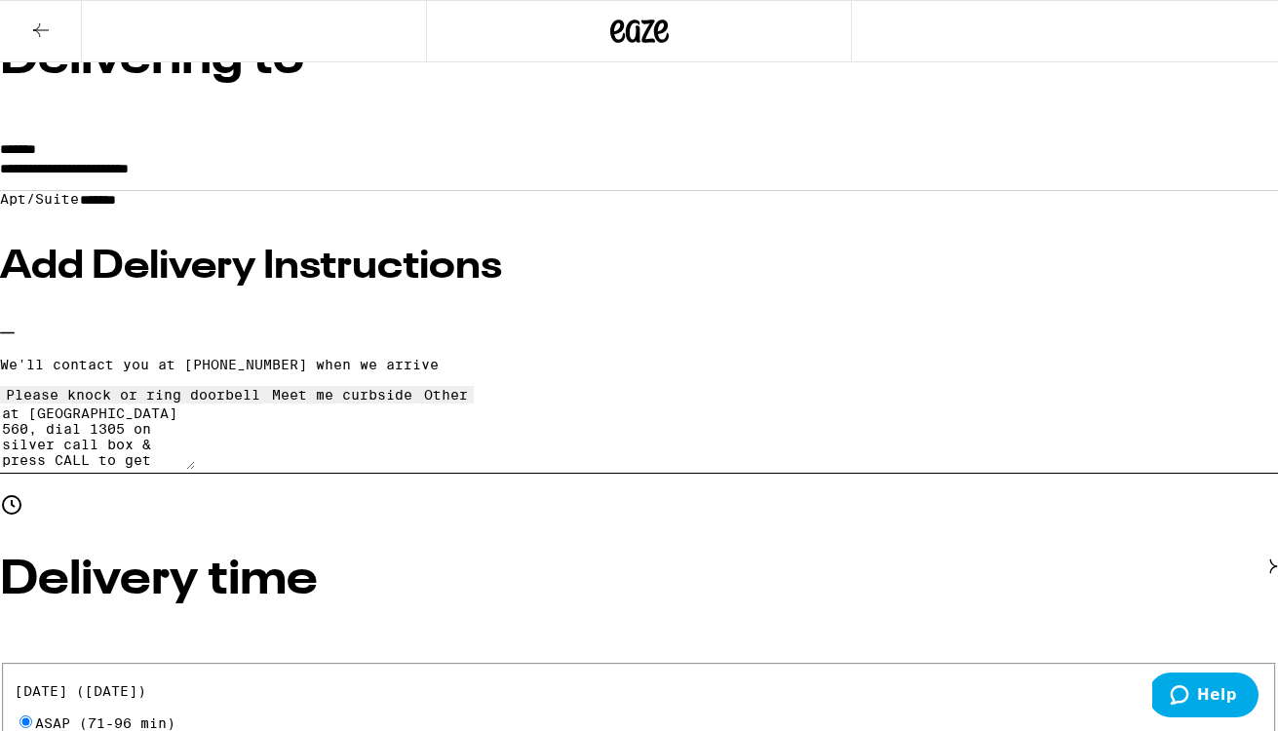
scroll to position [258, 0]
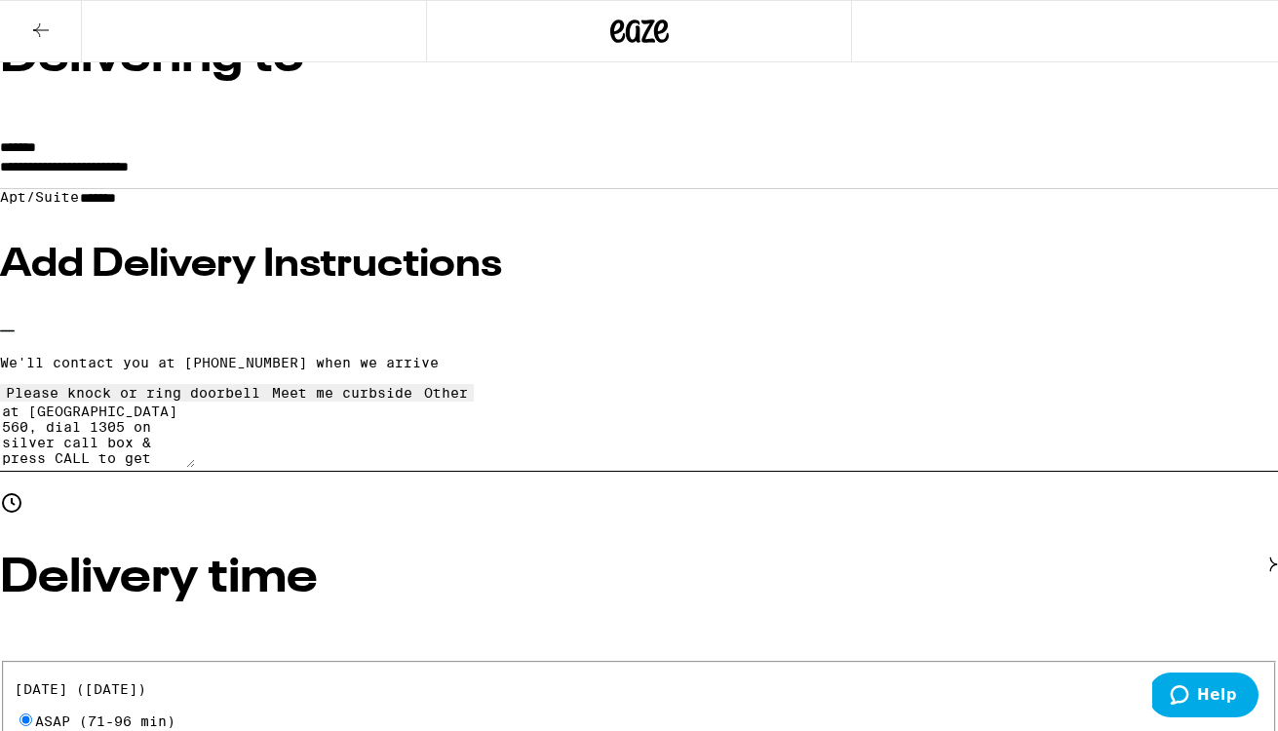
drag, startPoint x: 253, startPoint y: 462, endPoint x: 141, endPoint y: 464, distance: 112.1
click at [141, 464] on textarea "at [GEOGRAPHIC_DATA] 560, dial 1305 on silver call box & press CALL to get buzz…" at bounding box center [97, 435] width 195 height 66
click at [195, 468] on textarea "at building 560, dial 1305 on silver call box & press CALL to get buzzed in doo…" at bounding box center [97, 435] width 195 height 66
type textarea "at building 560, dial 1305 on silver call box & press CALL to get buzzed in doo…"
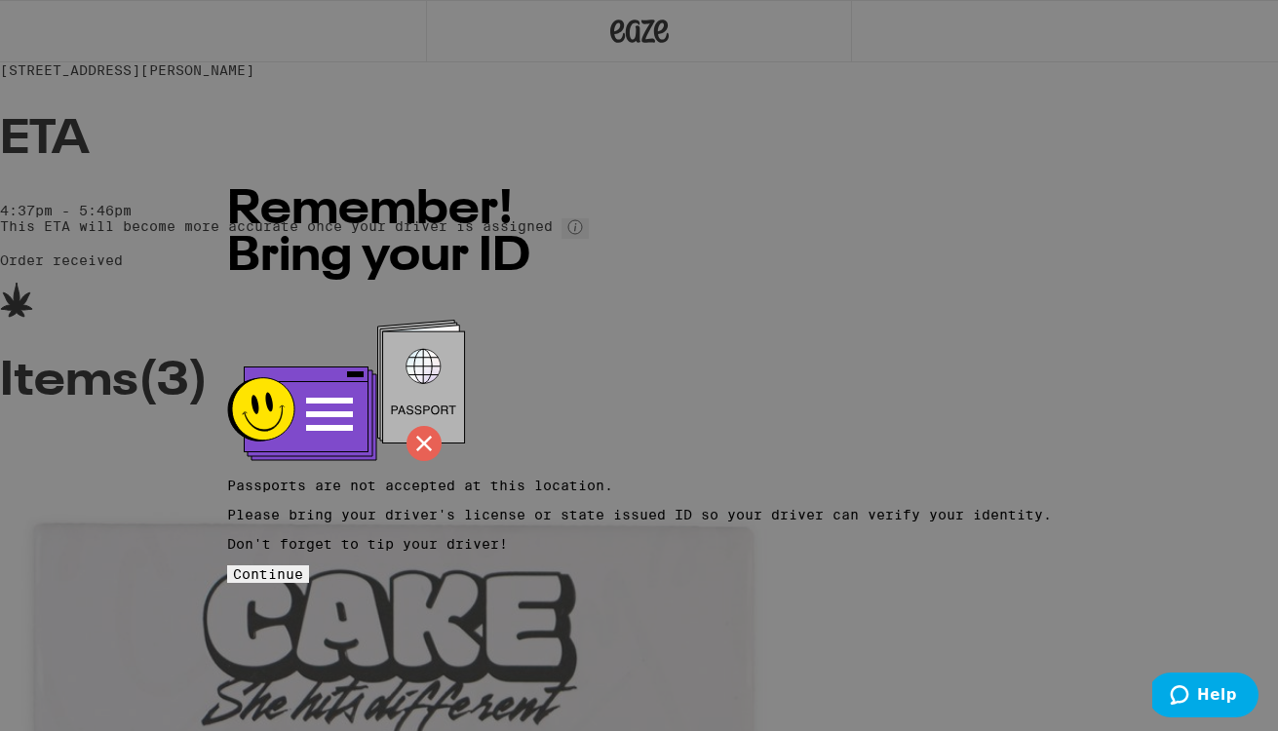
click at [303, 566] on span "Continue" at bounding box center [268, 574] width 70 height 16
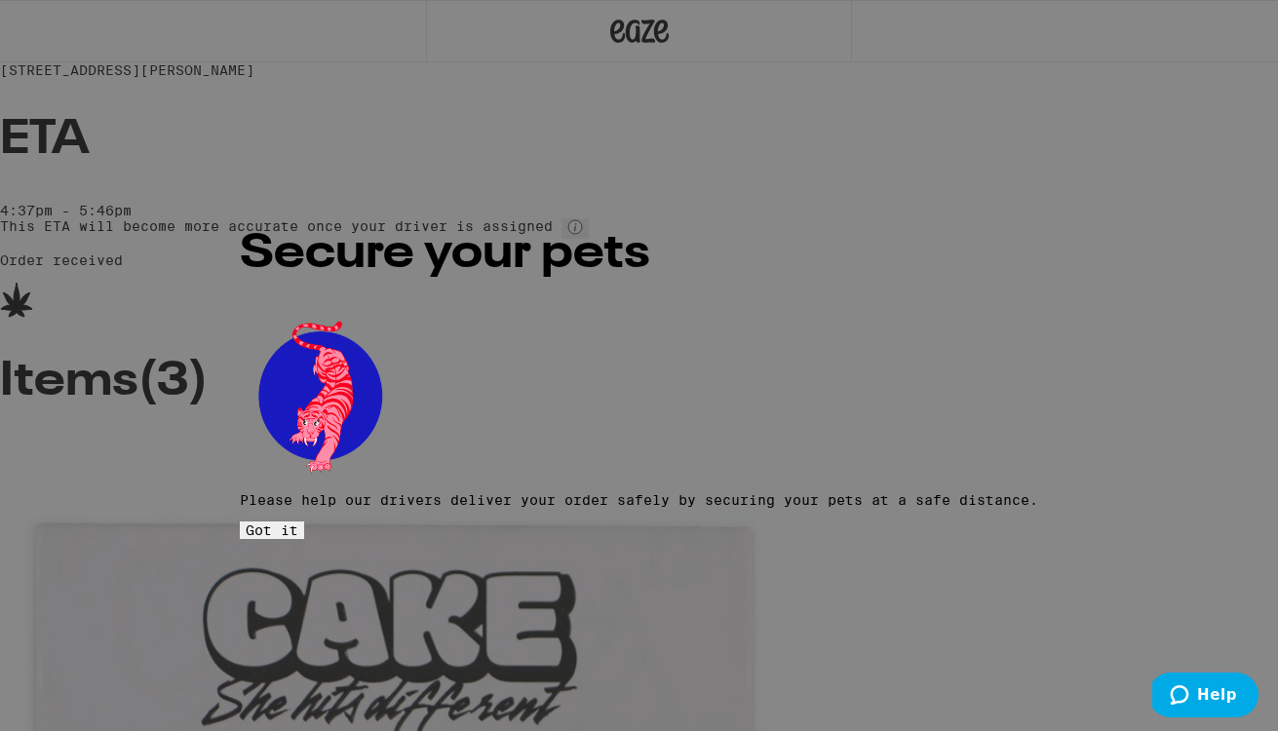
click at [298, 522] on span "Got it" at bounding box center [272, 530] width 53 height 16
